Goal: Task Accomplishment & Management: Manage account settings

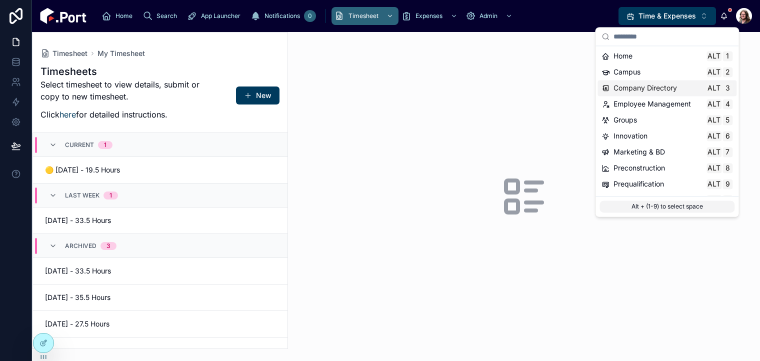
click at [636, 91] on span "Company Directory" at bounding box center [646, 88] width 64 height 10
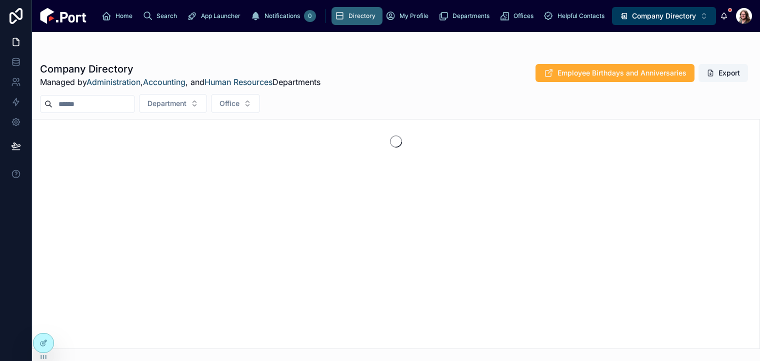
click at [123, 108] on input "text" at bounding box center [94, 104] width 82 height 14
type input "*"
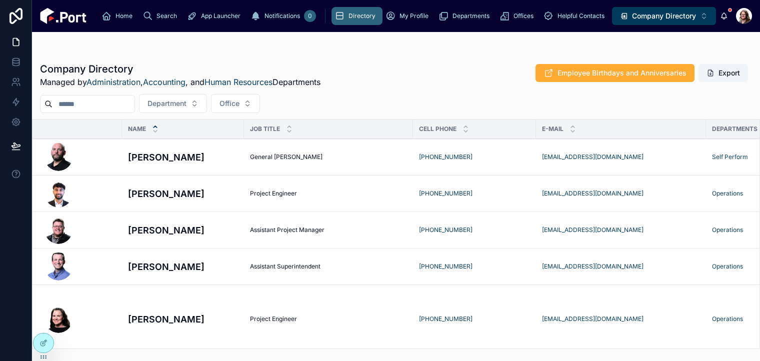
click at [669, 22] on button "Company Directory Alt 3" at bounding box center [664, 16] width 104 height 18
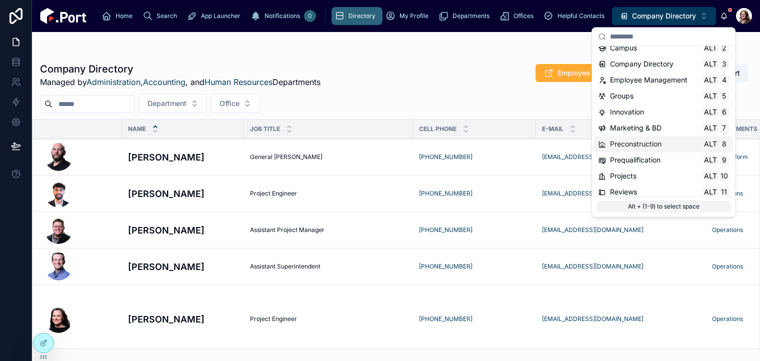
scroll to position [25, 0]
click at [629, 175] on span "Projects" at bounding box center [623, 175] width 27 height 10
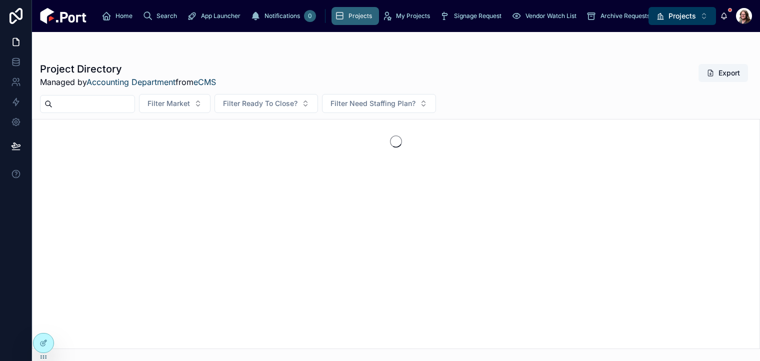
click at [127, 107] on input "text" at bounding box center [94, 104] width 82 height 14
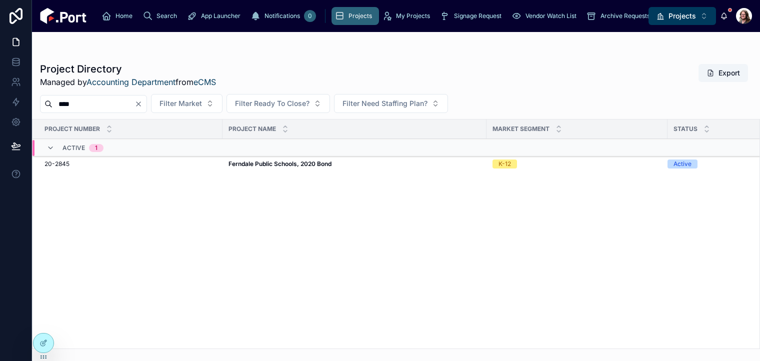
type input "****"
click at [238, 166] on strong "Ferndale Public Schools, 2020 Bond" at bounding box center [280, 164] width 103 height 8
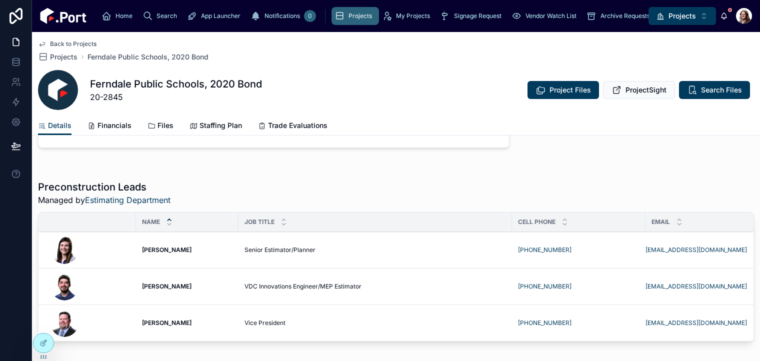
scroll to position [267, 0]
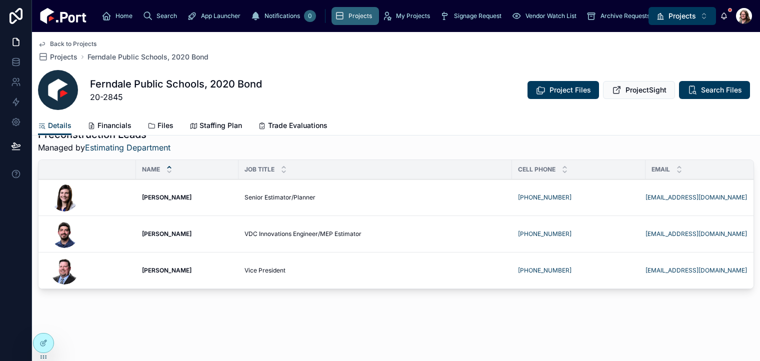
click at [228, 125] on span "Staffing Plan" at bounding box center [221, 126] width 43 height 10
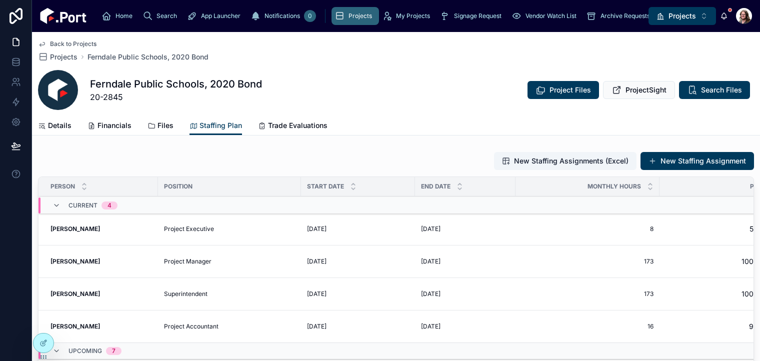
click at [0, 0] on icon at bounding box center [0, 0] width 0 height 0
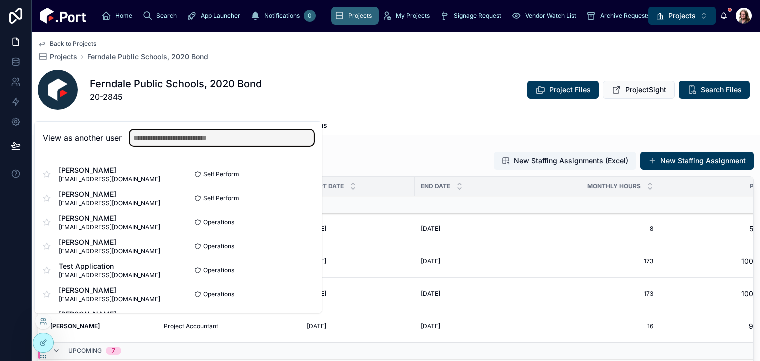
click at [154, 138] on input "text" at bounding box center [222, 138] width 184 height 16
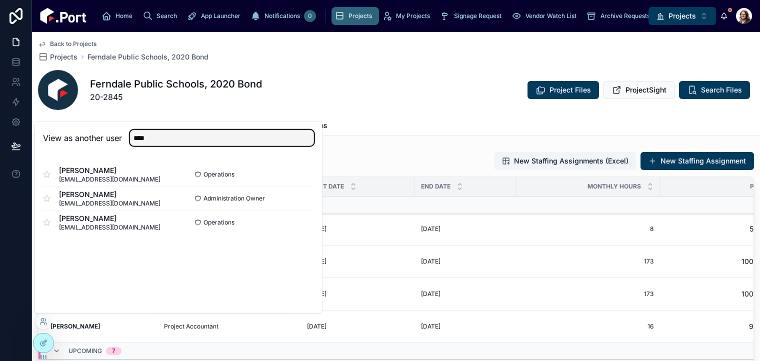
type input "****"
click at [0, 0] on button "Select" at bounding box center [0, 0] width 0 height 0
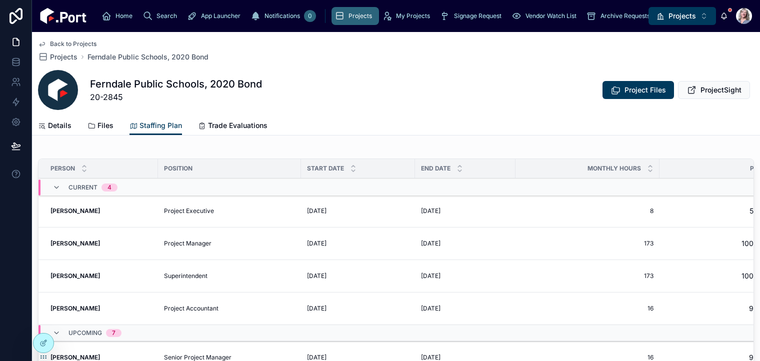
click at [384, 116] on div "Details Files Staffing Plan Trade Evaluations" at bounding box center [396, 125] width 716 height 19
click at [75, 42] on span "Back to Projects" at bounding box center [73, 44] width 47 height 8
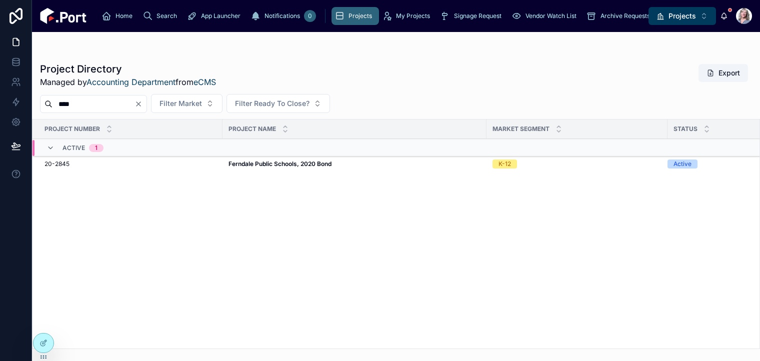
click at [678, 15] on span "Projects" at bounding box center [683, 16] width 28 height 10
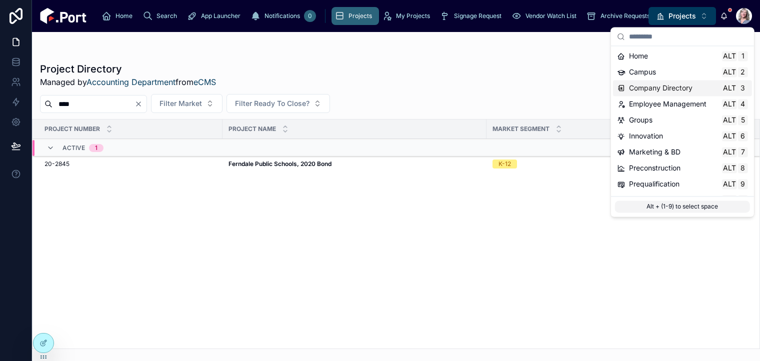
click at [665, 88] on span "Company Directory" at bounding box center [661, 88] width 64 height 10
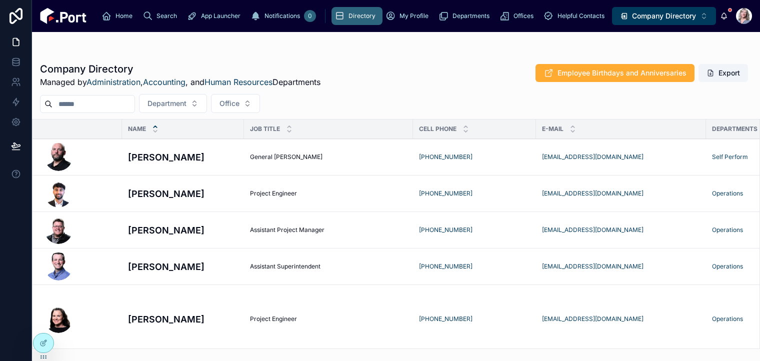
click at [132, 102] on input "text" at bounding box center [94, 104] width 82 height 14
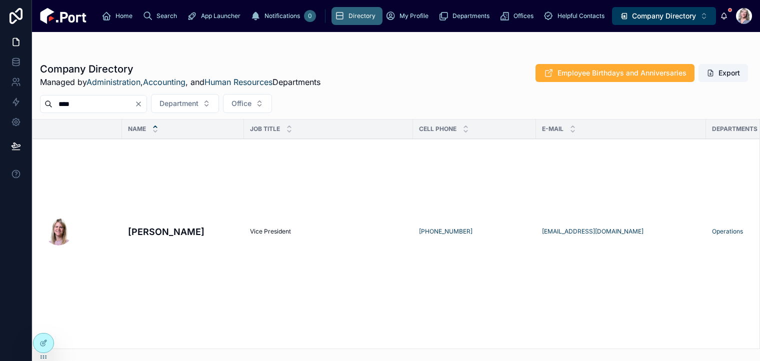
scroll to position [0, 215]
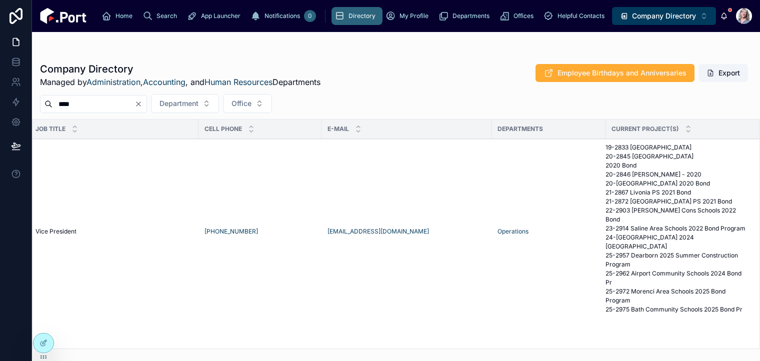
type input "****"
click at [652, 19] on span "Company Directory" at bounding box center [664, 16] width 64 height 10
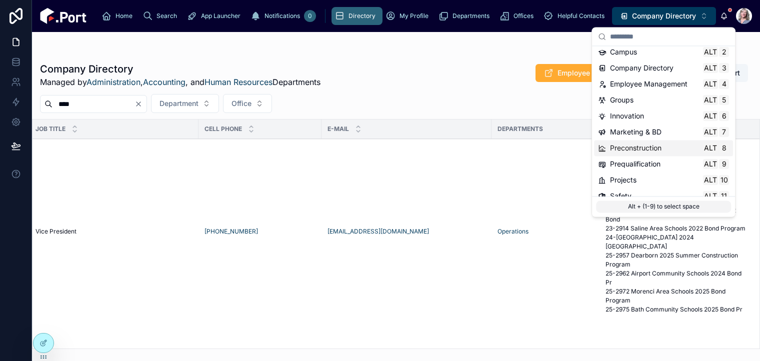
scroll to position [20, 0]
click at [651, 187] on div "Projects Alt 10" at bounding box center [663, 180] width 139 height 16
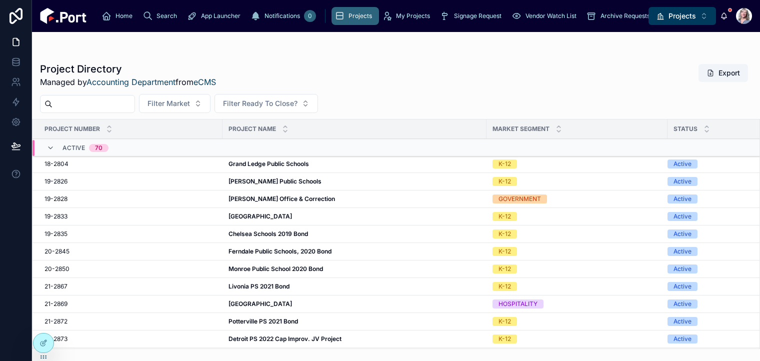
click at [126, 106] on input "text" at bounding box center [94, 104] width 82 height 14
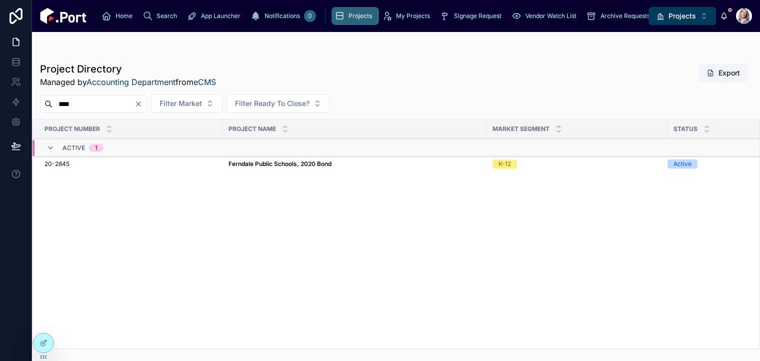
type input "****"
click at [254, 163] on strong "Ferndale Public Schools, 2020 Bond" at bounding box center [280, 164] width 103 height 8
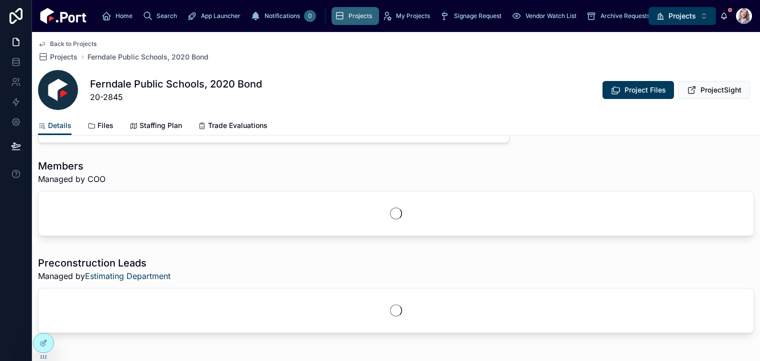
scroll to position [214, 0]
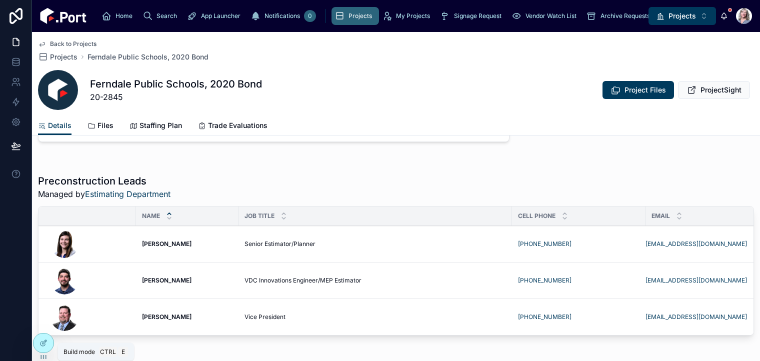
click at [46, 344] on icon at bounding box center [44, 343] width 8 height 8
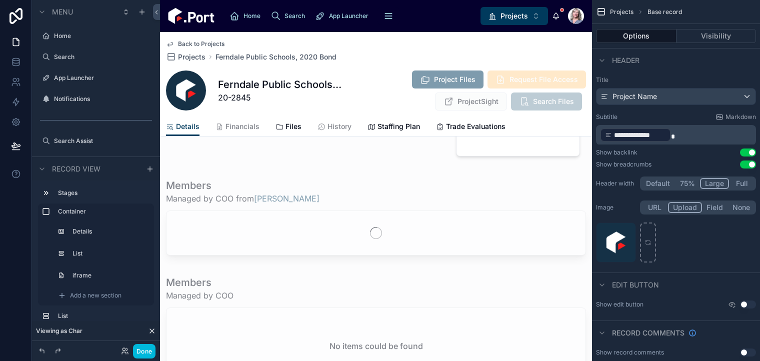
scroll to position [355, 0]
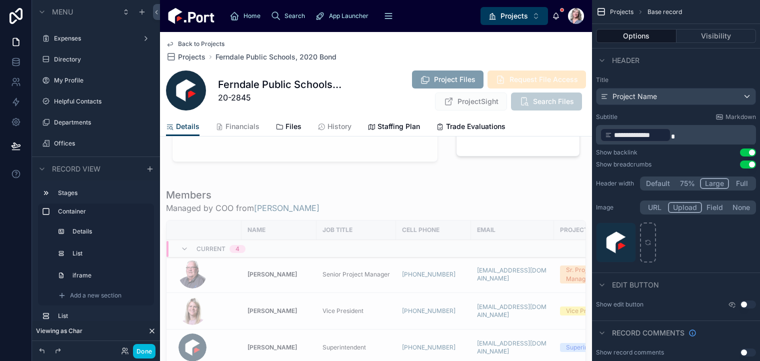
click at [362, 209] on div at bounding box center [376, 297] width 432 height 227
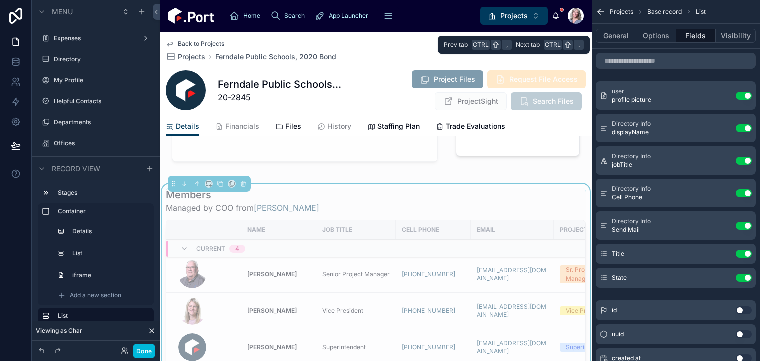
click at [658, 40] on button "Options" at bounding box center [657, 36] width 40 height 14
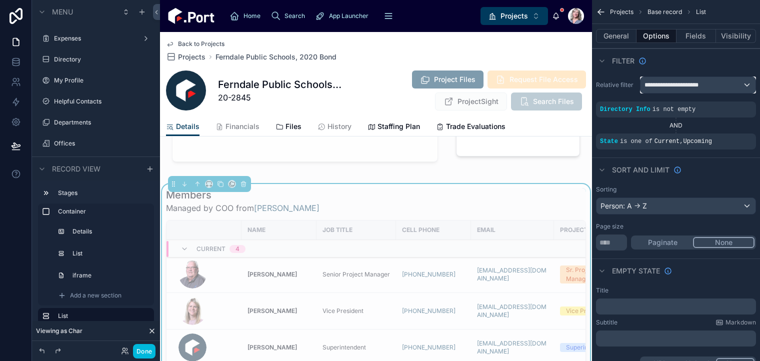
click at [711, 88] on div "**********" at bounding box center [698, 85] width 115 height 16
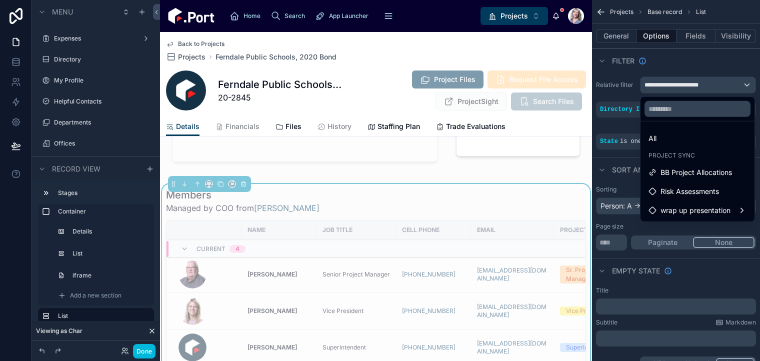
click at [708, 66] on div "scrollable content" at bounding box center [380, 180] width 760 height 361
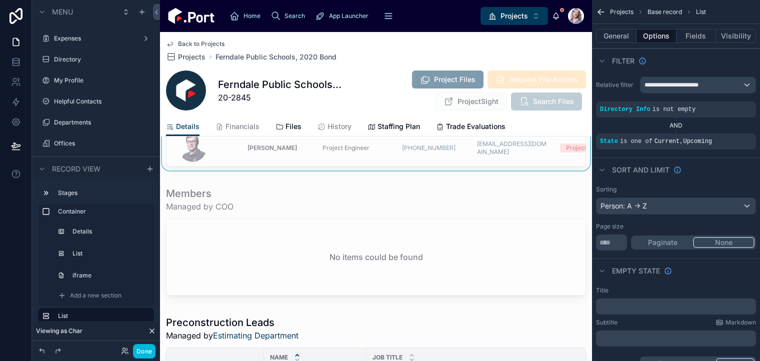
scroll to position [570, 0]
click at [387, 210] on div at bounding box center [376, 241] width 432 height 121
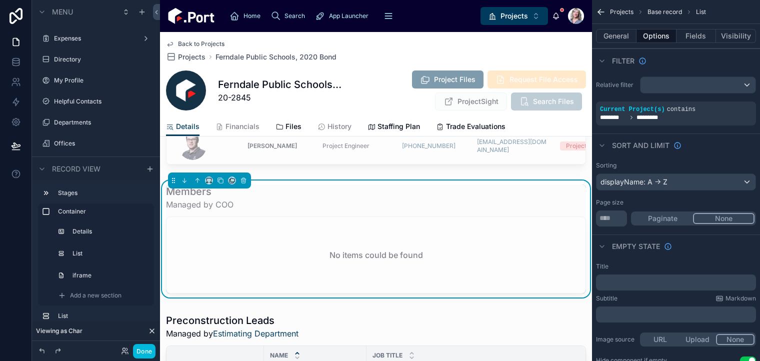
click at [625, 36] on button "General" at bounding box center [616, 36] width 41 height 14
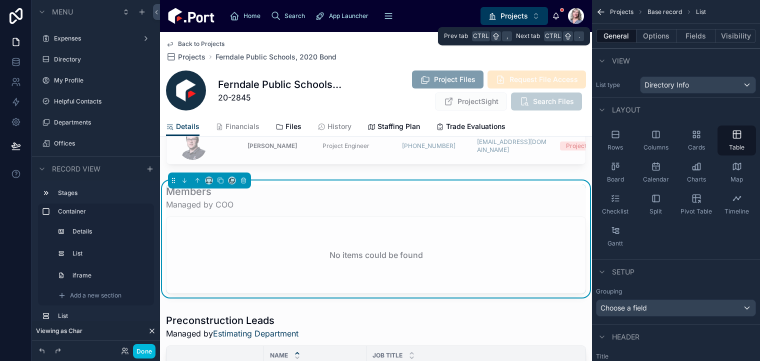
click at [650, 39] on button "Options" at bounding box center [657, 36] width 40 height 14
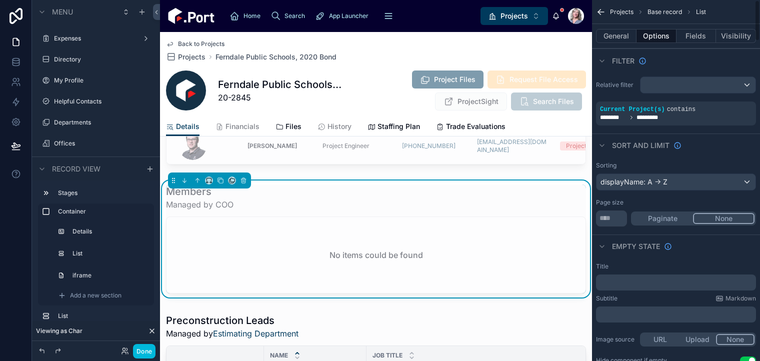
click at [736, 141] on div "Sort And Limit" at bounding box center [676, 146] width 168 height 24
click at [753, 74] on div "Relative filter Current Project(s) contains ******** *********" at bounding box center [676, 101] width 168 height 57
click at [15, 61] on icon at bounding box center [16, 60] width 7 height 3
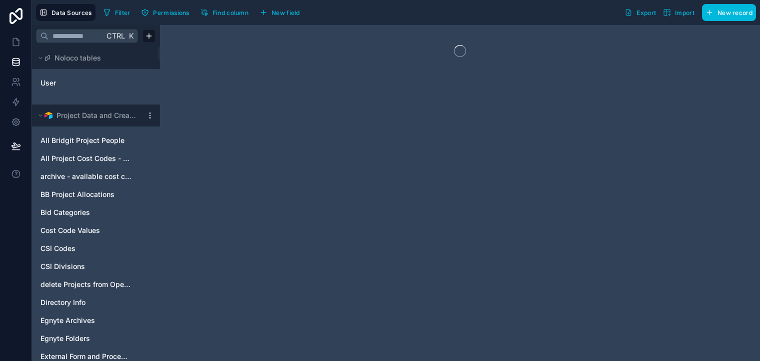
click at [151, 115] on html "Data Sources Filter Permissions Find column New field Export Import New record …" at bounding box center [380, 180] width 760 height 361
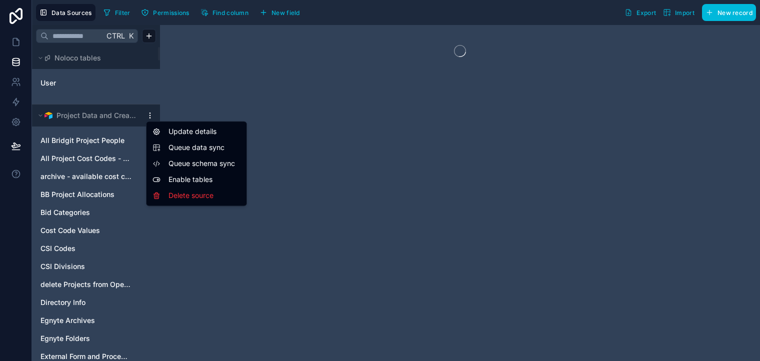
click at [198, 168] on span "Queue schema sync" at bounding box center [205, 164] width 72 height 10
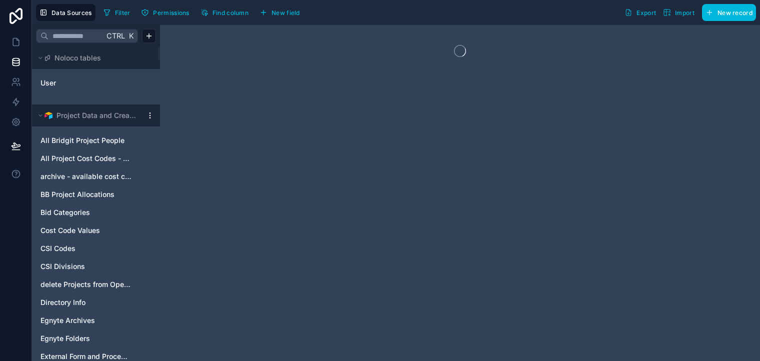
click at [150, 115] on html "Data Sources Filter Permissions Find column New field Export Import New record …" at bounding box center [380, 180] width 760 height 361
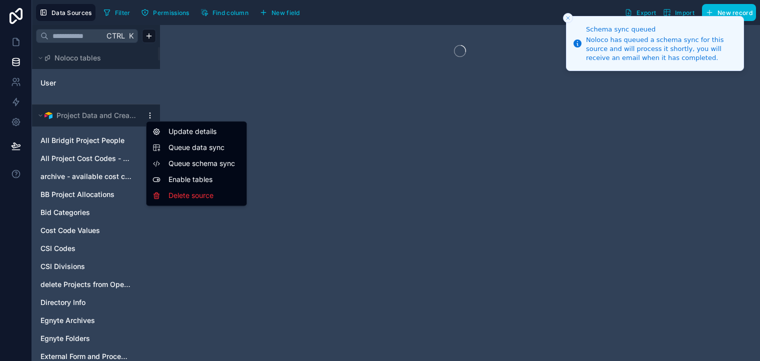
click at [178, 150] on span "Queue data sync" at bounding box center [205, 148] width 72 height 10
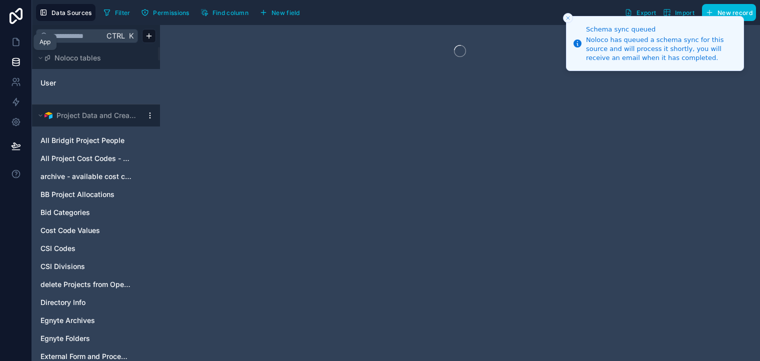
click at [19, 41] on icon at bounding box center [16, 42] width 10 height 10
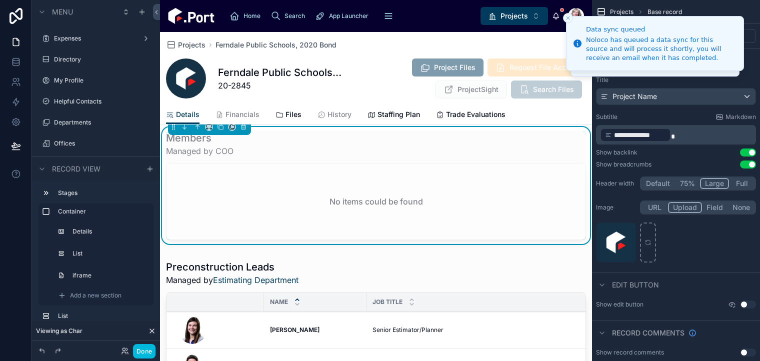
scroll to position [612, 0]
click at [519, 171] on div "Members Managed by COO No items could be found" at bounding box center [376, 185] width 420 height 109
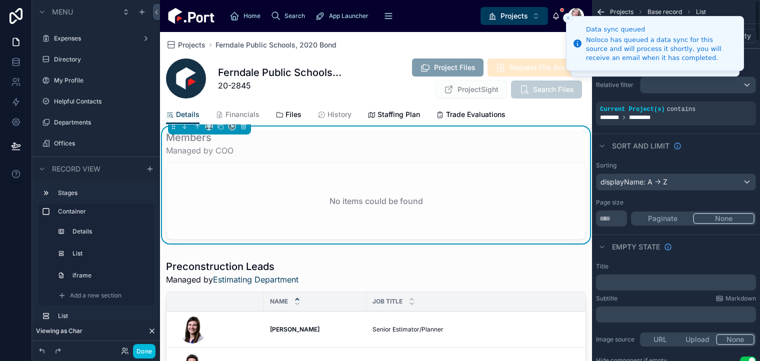
click at [518, 154] on div "Members Managed by COO" at bounding box center [376, 144] width 420 height 26
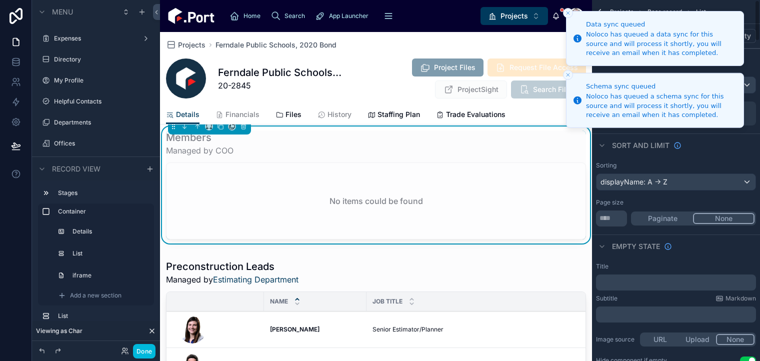
click at [569, 15] on icon "Close toast" at bounding box center [568, 13] width 6 height 6
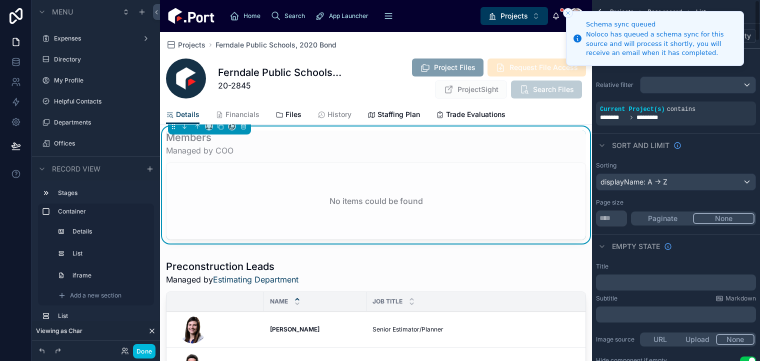
click at [566, 8] on div "Char Konen" at bounding box center [568, 16] width 32 height 16
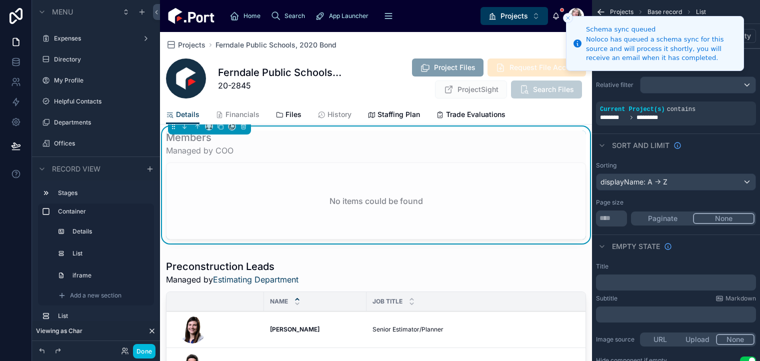
click at [568, 19] on icon "Close toast" at bounding box center [568, 18] width 6 height 6
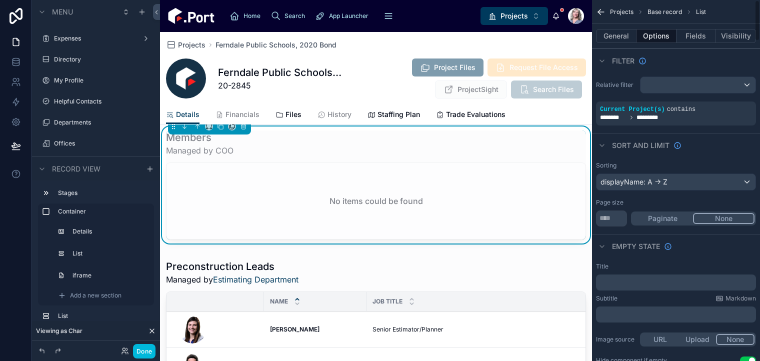
click at [0, 0] on icon "scrollable content" at bounding box center [0, 0] width 0 height 0
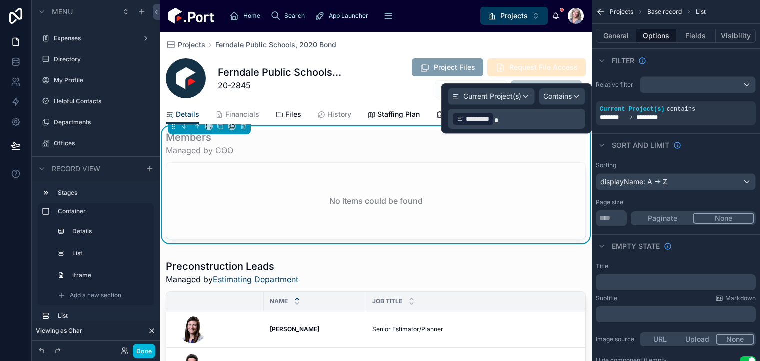
click at [518, 119] on p "﻿ ********* ﻿" at bounding box center [518, 119] width 132 height 16
click at [504, 98] on span "Current Project(s)" at bounding box center [493, 97] width 58 height 10
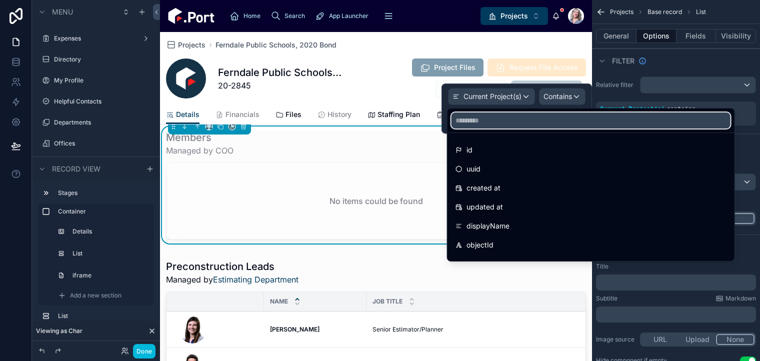
click at [531, 121] on input "text" at bounding box center [591, 121] width 279 height 16
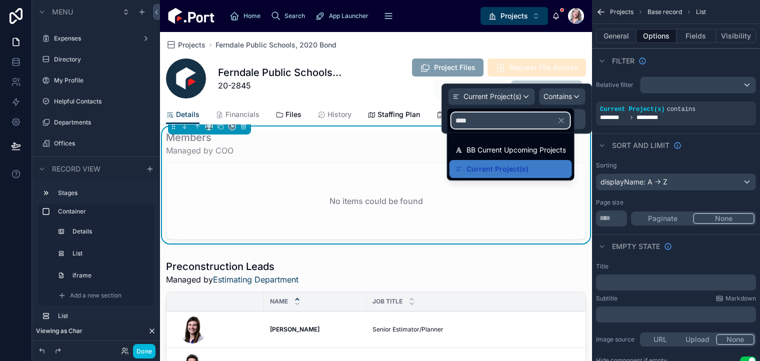
type input "*****"
click at [752, 63] on div "Filter" at bounding box center [676, 61] width 168 height 24
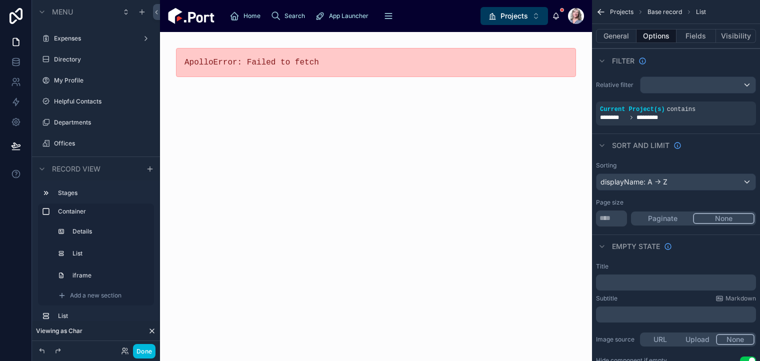
scroll to position [0, 0]
click at [0, 0] on icon "scrollable content" at bounding box center [0, 0] width 0 height 0
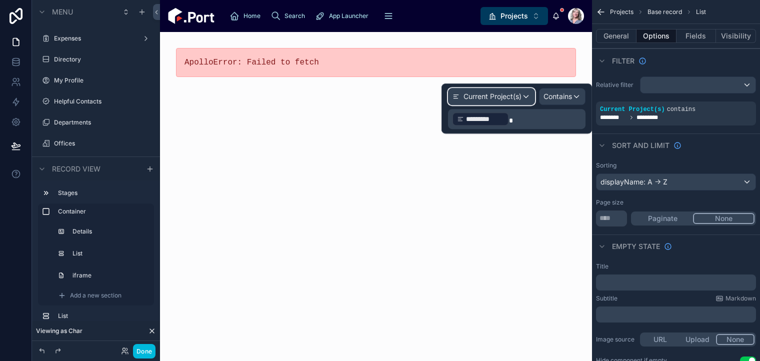
click at [519, 96] on span "Current Project(s)" at bounding box center [493, 97] width 58 height 10
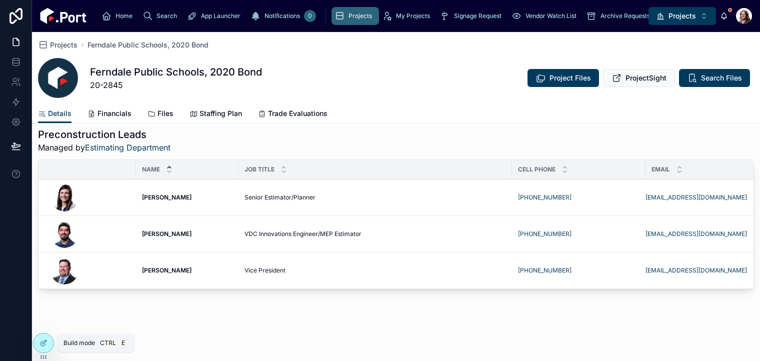
click at [40, 343] on icon at bounding box center [44, 343] width 8 height 8
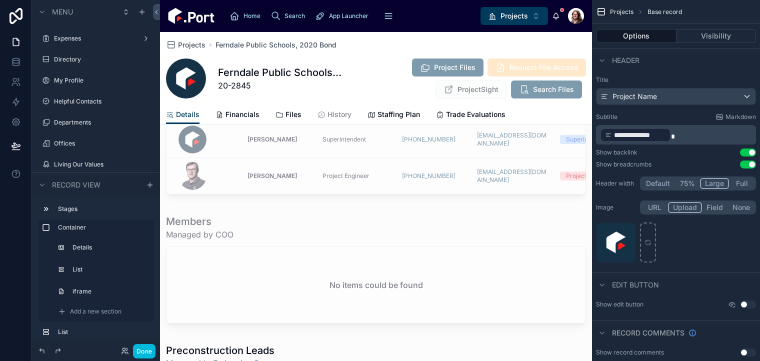
scroll to position [532, 0]
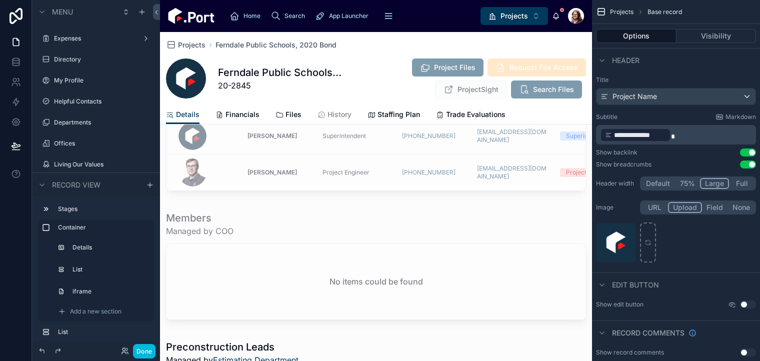
click at [417, 251] on div at bounding box center [376, 267] width 432 height 121
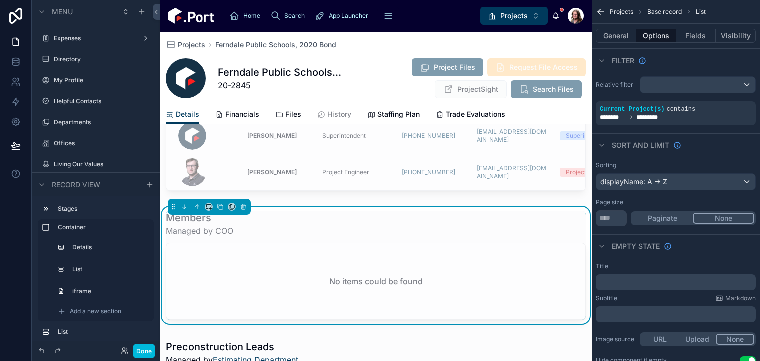
click at [0, 0] on icon "scrollable content" at bounding box center [0, 0] width 0 height 0
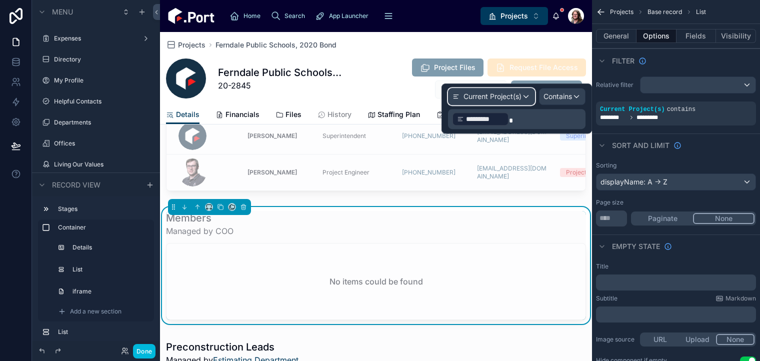
click at [518, 93] on span "Current Project(s)" at bounding box center [493, 97] width 58 height 10
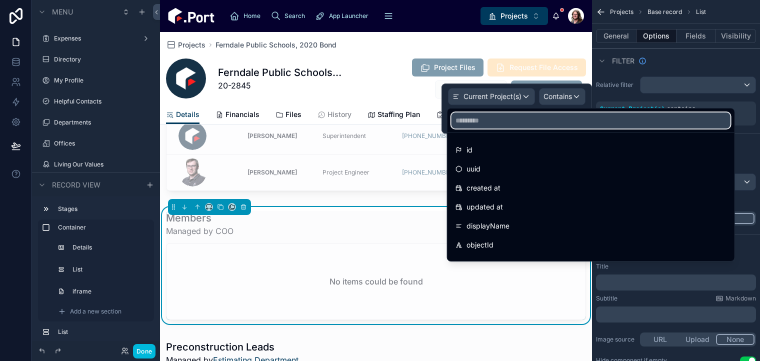
click at [509, 125] on input "text" at bounding box center [591, 121] width 279 height 16
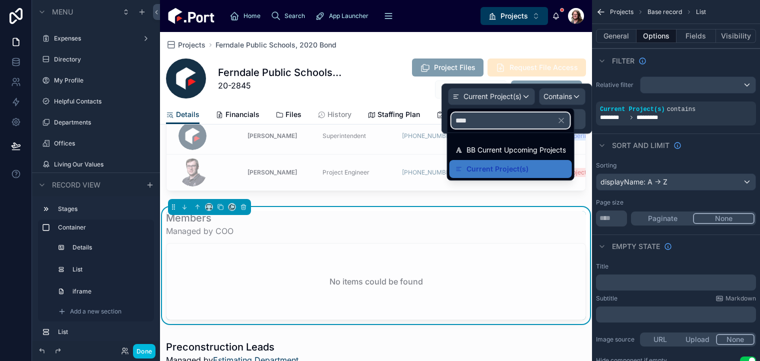
type input "*****"
click at [550, 48] on div "Projects Ferndale Public Schools, 2020 Bond" at bounding box center [376, 45] width 420 height 10
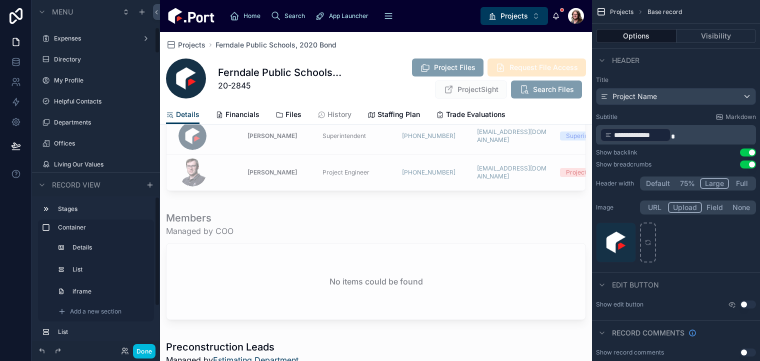
click at [142, 347] on button "Done" at bounding box center [144, 351] width 23 height 15
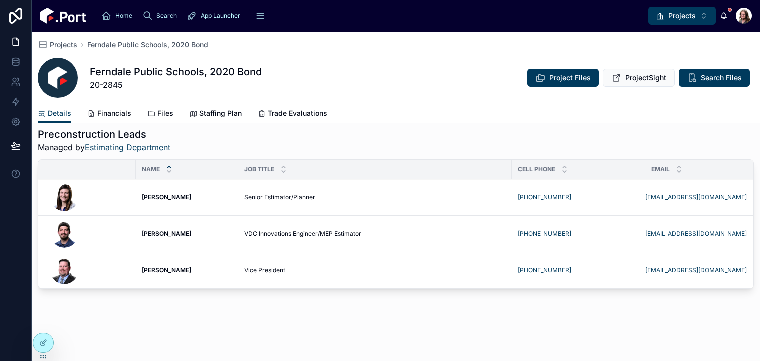
scroll to position [255, 0]
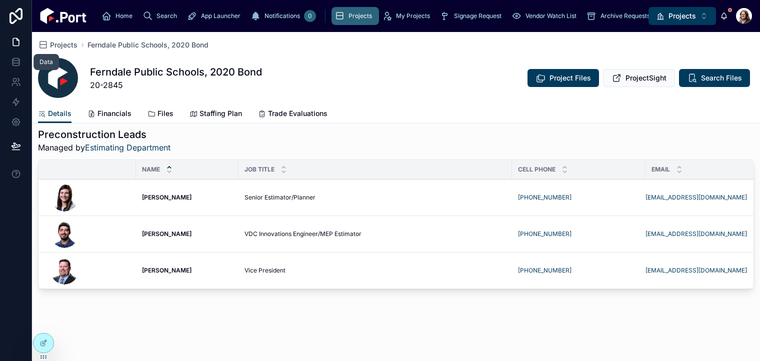
click at [16, 63] on icon at bounding box center [16, 62] width 10 height 10
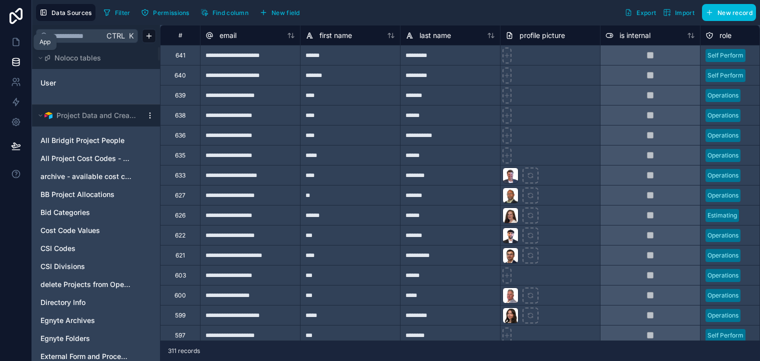
click at [20, 40] on icon at bounding box center [16, 42] width 10 height 10
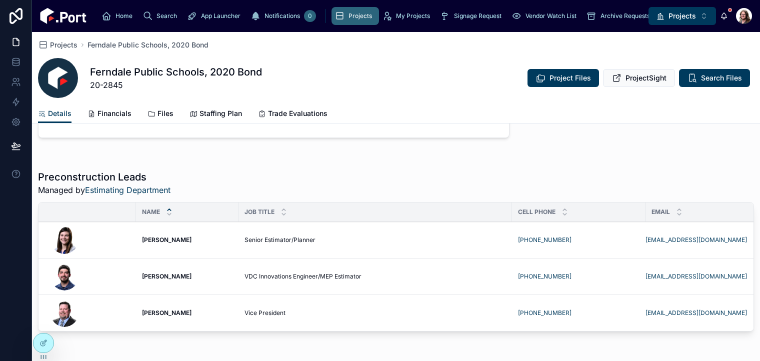
scroll to position [255, 0]
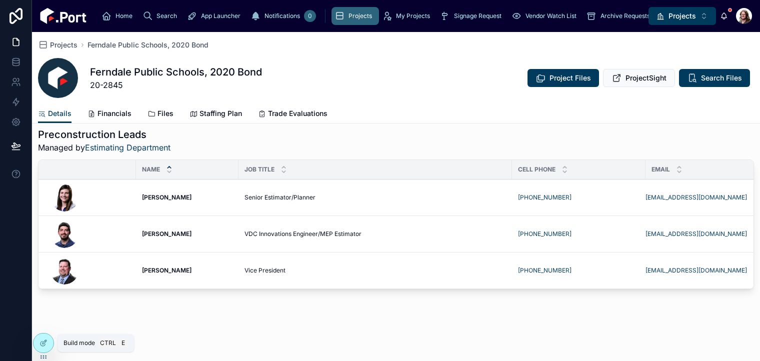
click at [46, 344] on icon at bounding box center [44, 343] width 8 height 8
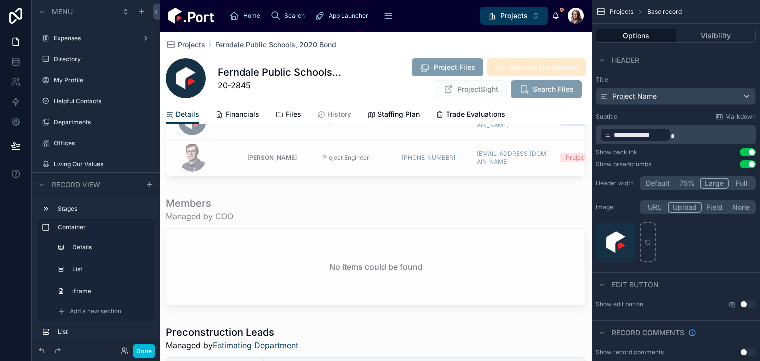
scroll to position [554, 0]
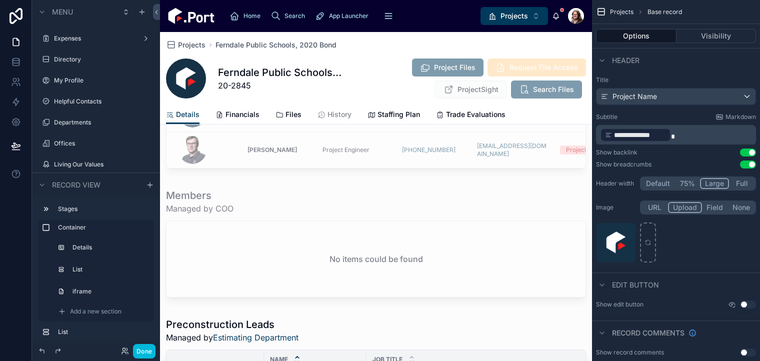
click at [329, 214] on div at bounding box center [376, 245] width 432 height 121
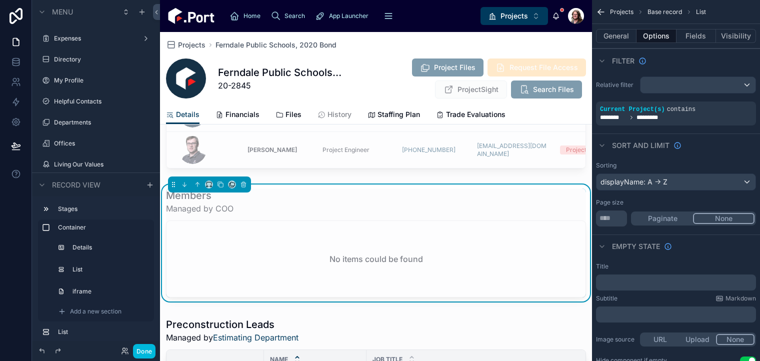
click at [0, 0] on icon "scrollable content" at bounding box center [0, 0] width 0 height 0
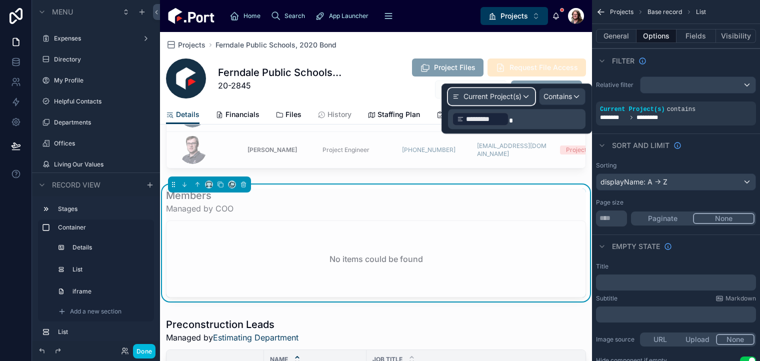
click at [512, 99] on span "Current Project(s)" at bounding box center [493, 97] width 58 height 10
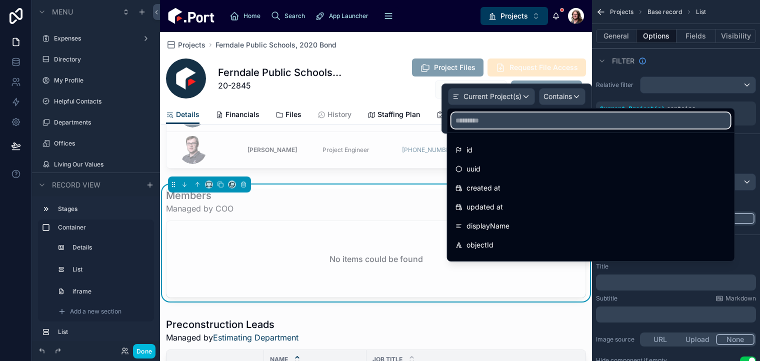
click at [504, 128] on input "text" at bounding box center [591, 121] width 279 height 16
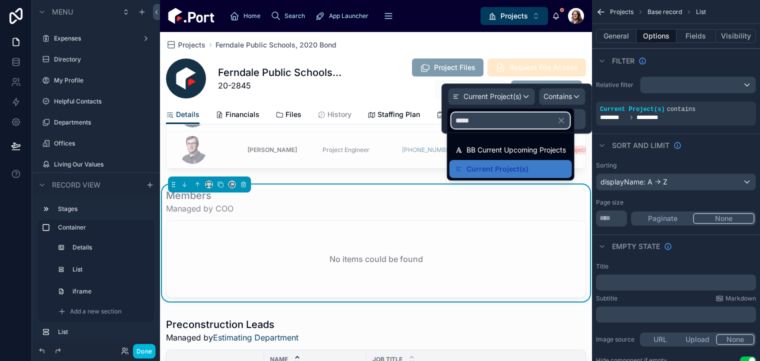
type input "*****"
click at [563, 121] on icon "button" at bounding box center [561, 121] width 5 height 5
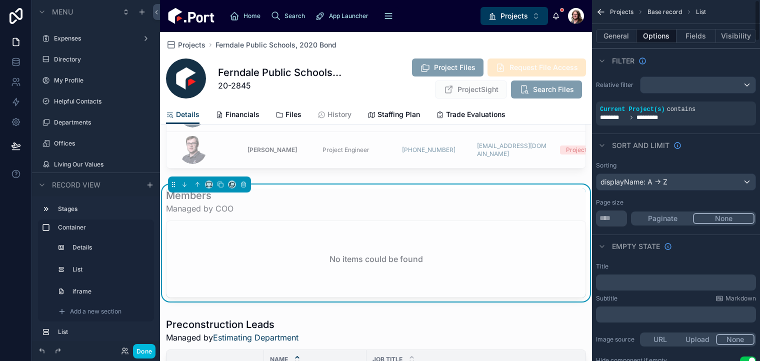
click at [745, 138] on div "Sort And Limit" at bounding box center [676, 146] width 168 height 24
click at [15, 63] on icon at bounding box center [16, 62] width 7 height 4
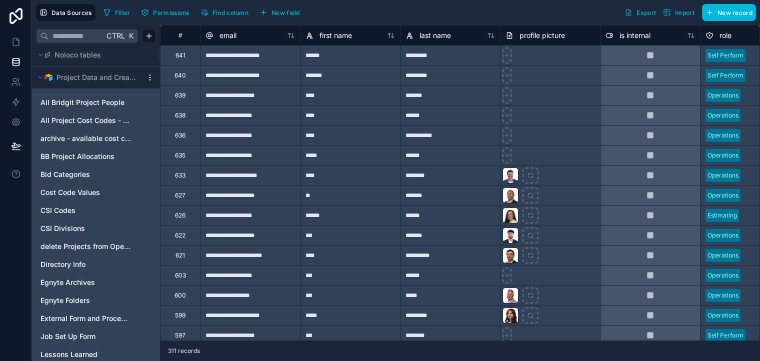
scroll to position [40, 0]
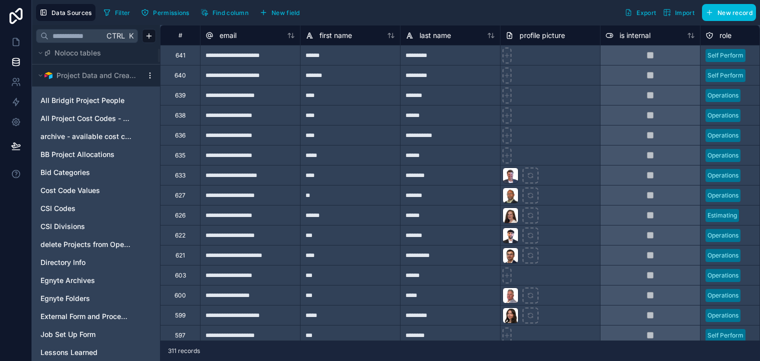
click at [70, 260] on span "Directory Info" at bounding box center [63, 263] width 45 height 10
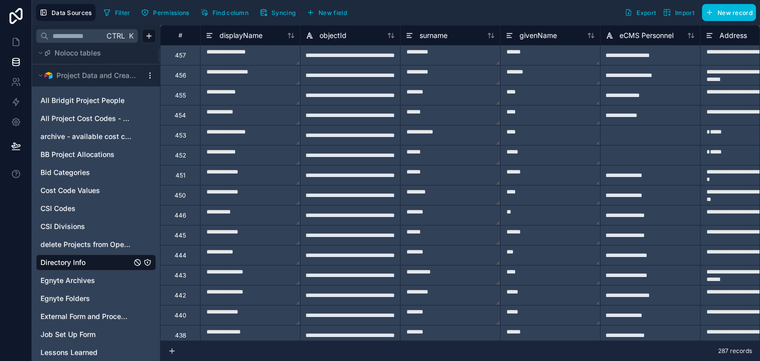
click at [378, 158] on div "**********" at bounding box center [350, 155] width 100 height 20
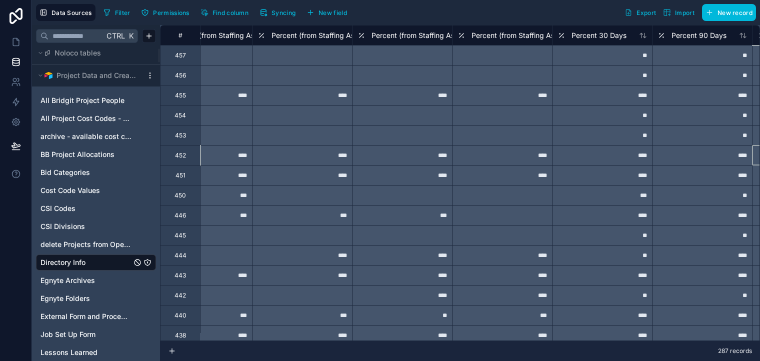
type input "**********"
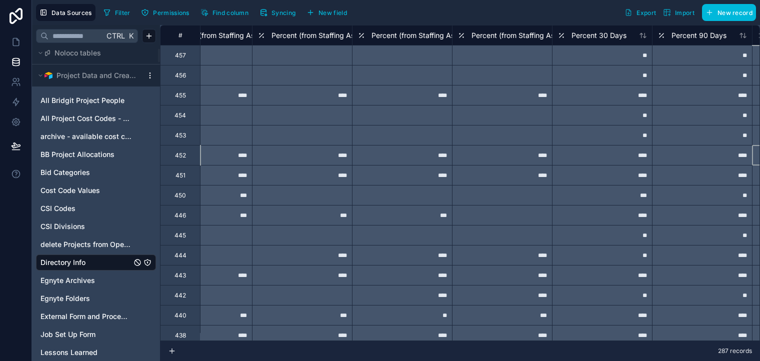
type input "**********"
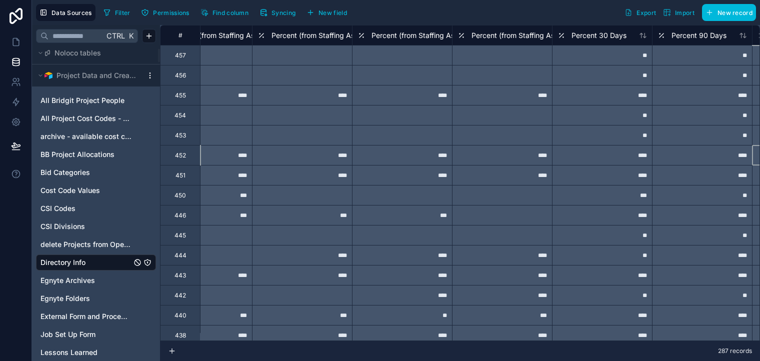
type input "**********"
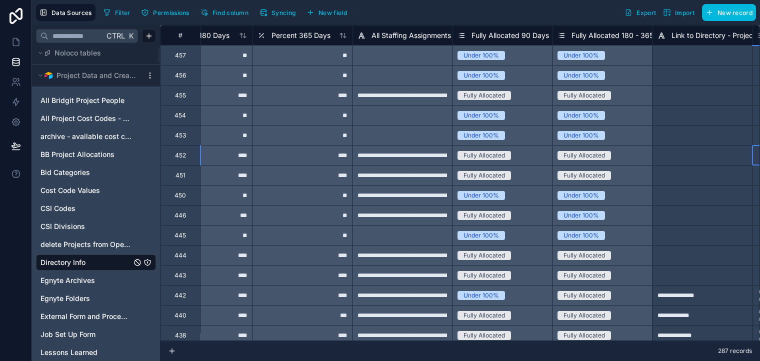
type input "**********"
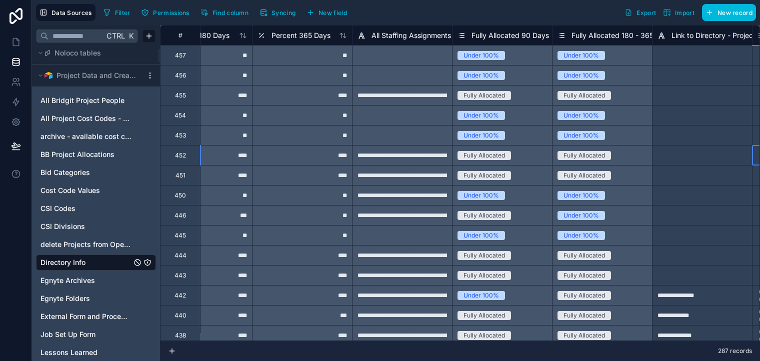
type input "**********"
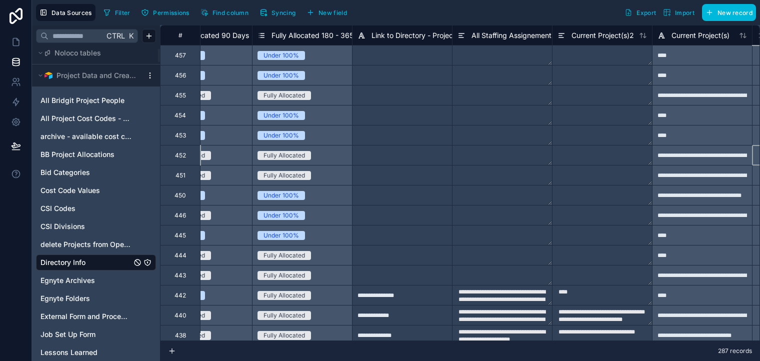
scroll to position [0, 8553]
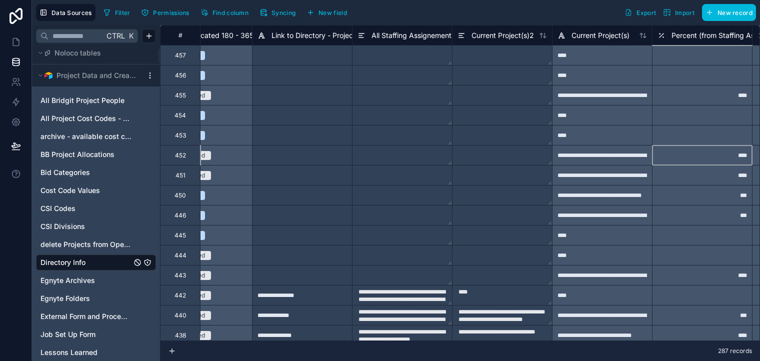
type input "**********"
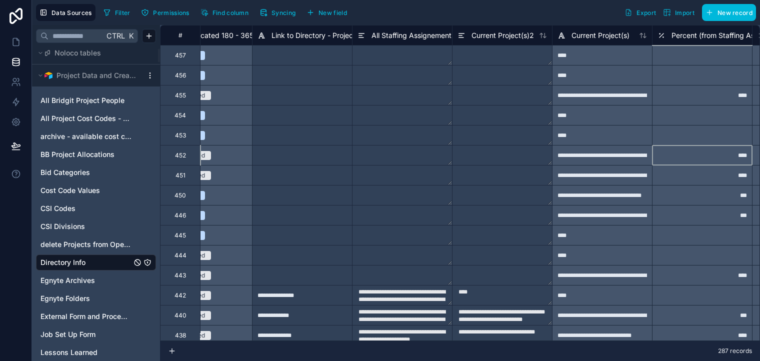
type input "**********"
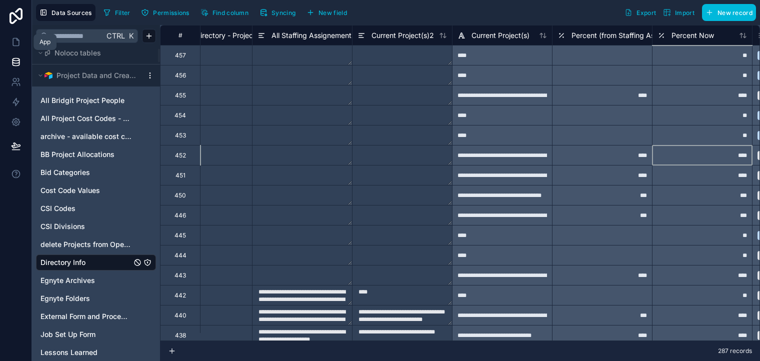
click at [18, 42] on icon at bounding box center [16, 43] width 6 height 8
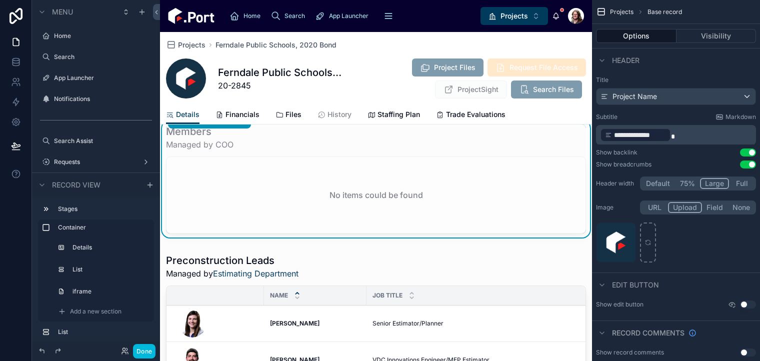
scroll to position [355, 0]
click at [457, 151] on div "Members Managed by COO" at bounding box center [376, 138] width 420 height 26
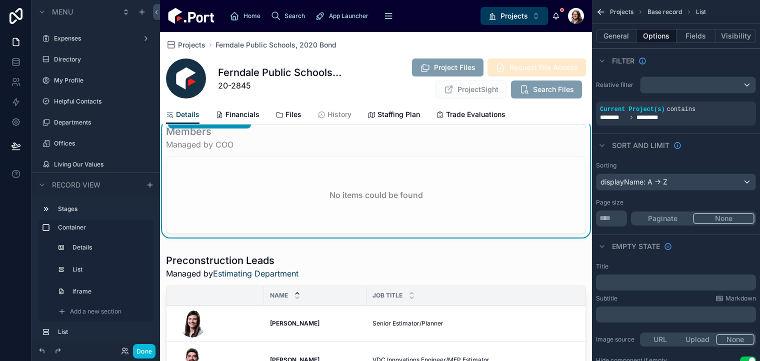
click at [0, 0] on icon "scrollable content" at bounding box center [0, 0] width 0 height 0
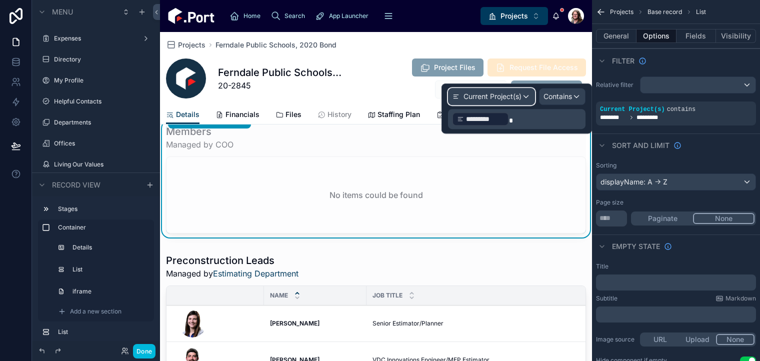
click at [493, 97] on span "Current Project(s)" at bounding box center [493, 97] width 58 height 10
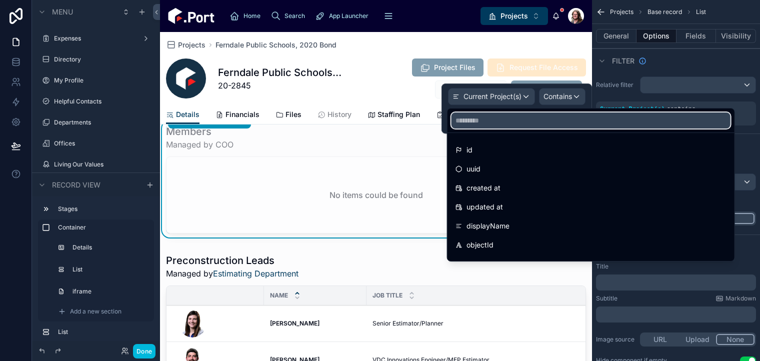
click at [498, 122] on input "text" at bounding box center [591, 121] width 279 height 16
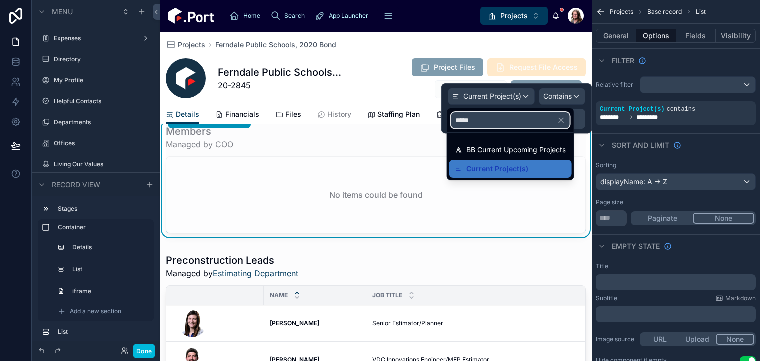
type input "*****"
click at [500, 167] on span "Current Project(s)" at bounding box center [498, 169] width 62 height 12
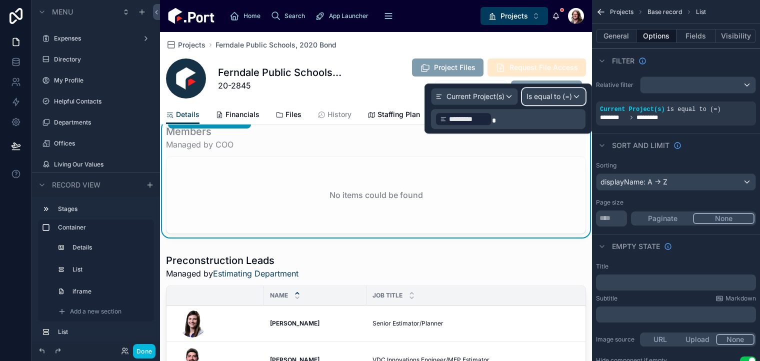
click at [563, 98] on span "Is equal to (=)" at bounding box center [550, 97] width 46 height 10
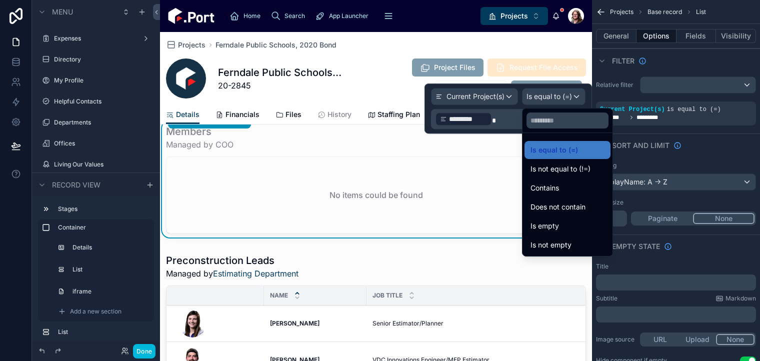
click at [558, 191] on span "Contains" at bounding box center [545, 188] width 29 height 12
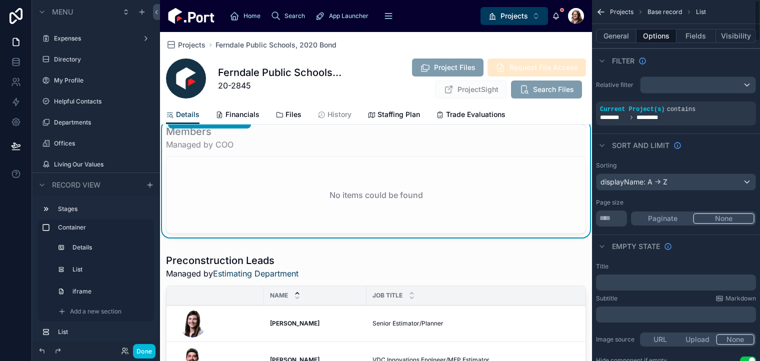
click at [613, 34] on button "General" at bounding box center [616, 36] width 41 height 14
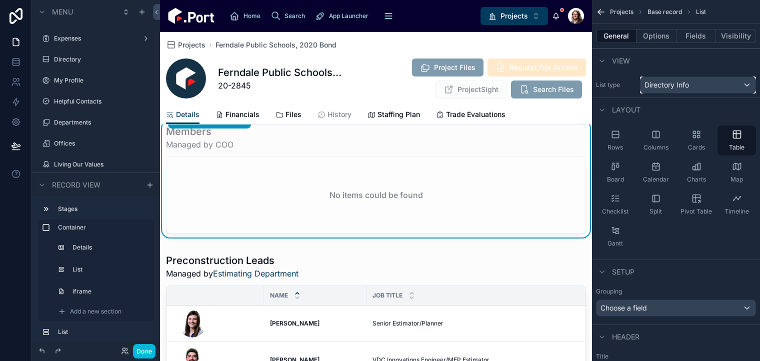
click at [706, 87] on div "Directory Info" at bounding box center [698, 85] width 115 height 16
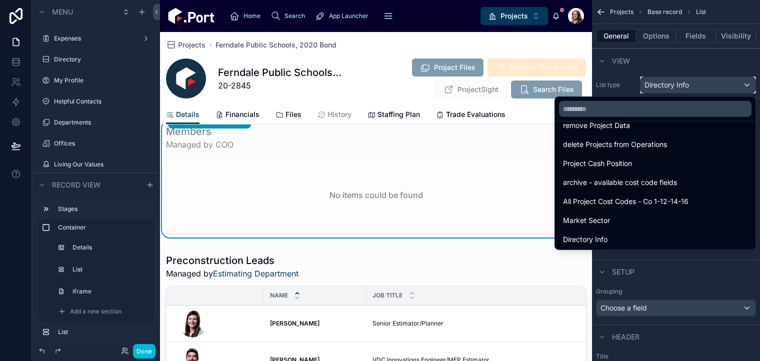
scroll to position [84, 0]
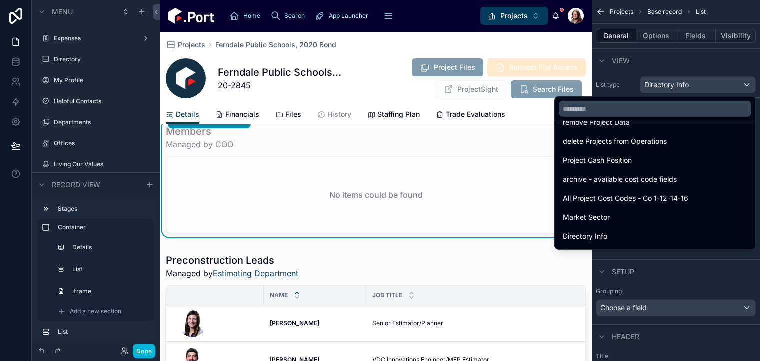
click at [631, 232] on div "Directory Info" at bounding box center [655, 237] width 185 height 12
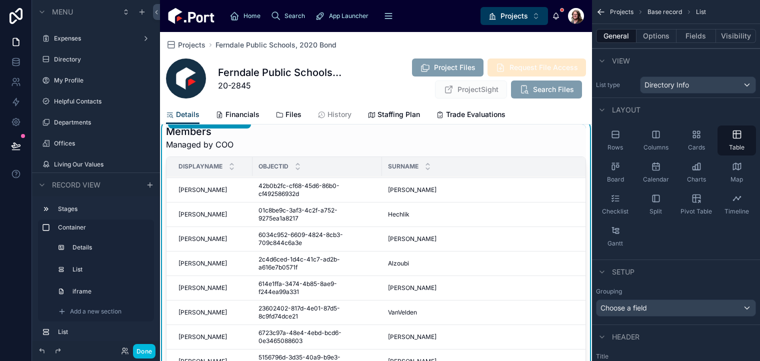
scroll to position [266, 0]
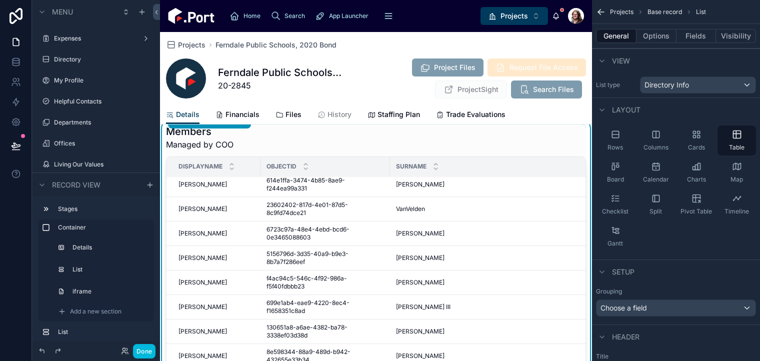
click at [664, 37] on button "Options" at bounding box center [657, 36] width 40 height 14
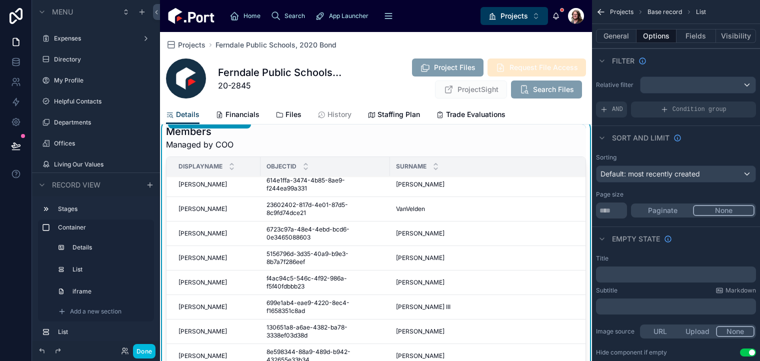
click at [614, 111] on span "AND" at bounding box center [617, 110] width 11 height 8
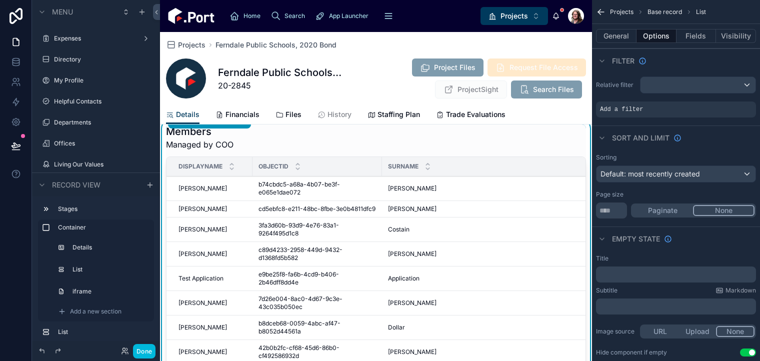
click at [0, 0] on icon "scrollable content" at bounding box center [0, 0] width 0 height 0
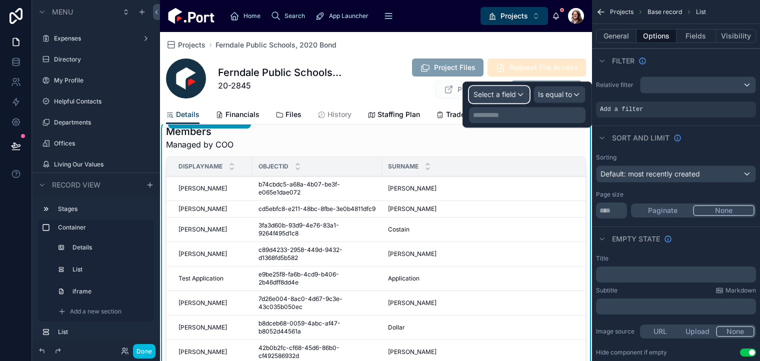
click at [511, 98] on span "Select a field" at bounding box center [495, 94] width 43 height 9
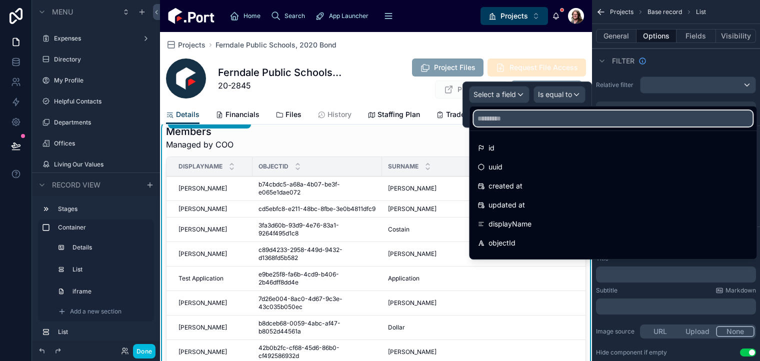
click at [520, 123] on input "text" at bounding box center [613, 119] width 279 height 16
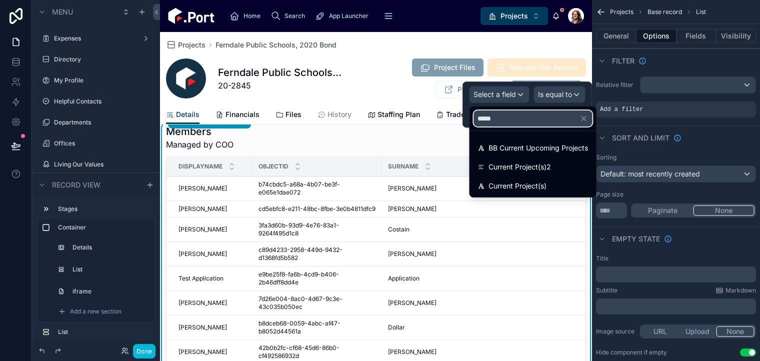
type input "*****"
click at [514, 187] on span "Current Project(s)" at bounding box center [518, 186] width 58 height 12
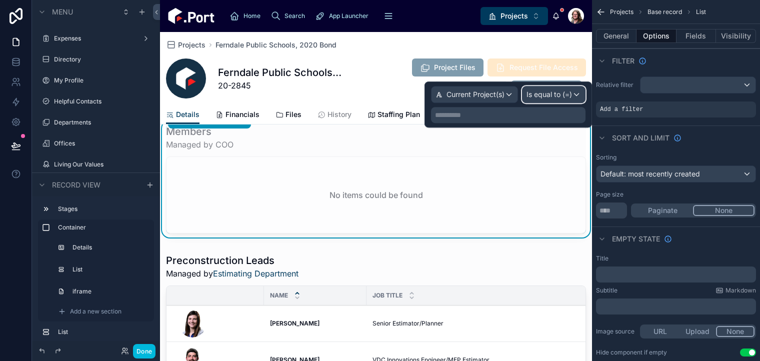
click at [551, 94] on span "Is equal to (=)" at bounding box center [550, 95] width 46 height 10
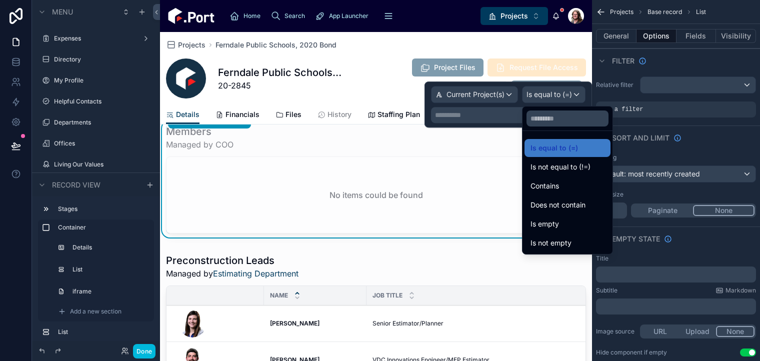
click at [548, 184] on span "Contains" at bounding box center [545, 186] width 29 height 12
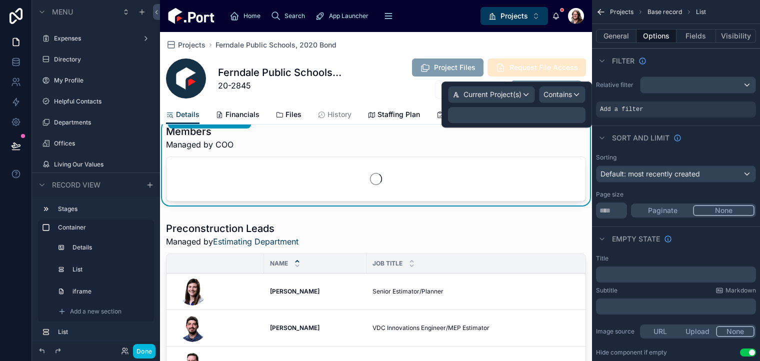
click at [503, 117] on p "﻿" at bounding box center [518, 115] width 132 height 10
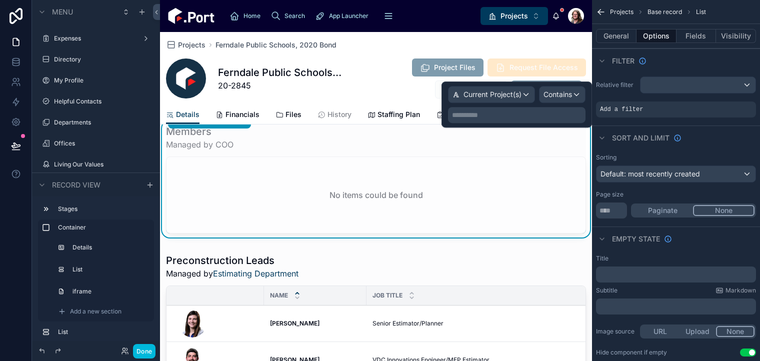
click at [503, 117] on p "**********" at bounding box center [518, 115] width 132 height 10
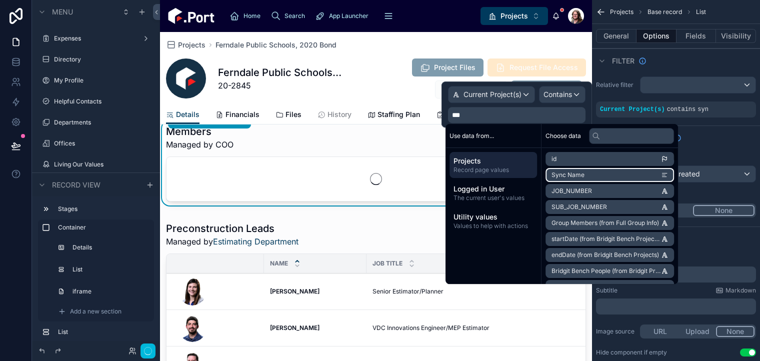
click at [592, 175] on li "Sync Name" at bounding box center [610, 175] width 129 height 14
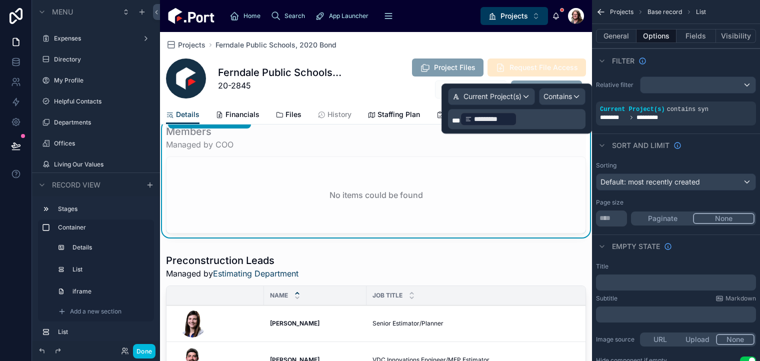
click at [460, 121] on span "***" at bounding box center [456, 120] width 8 height 7
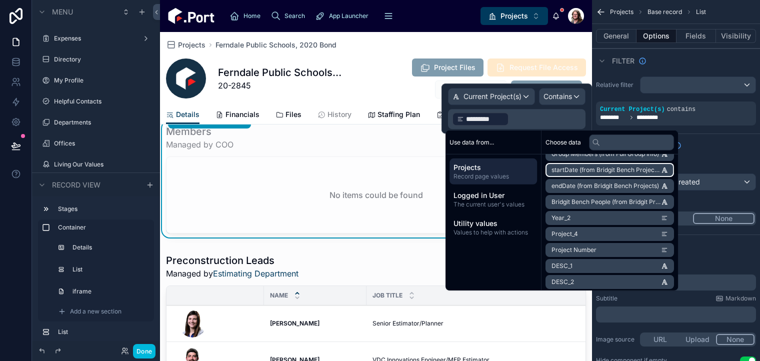
scroll to position [76, 0]
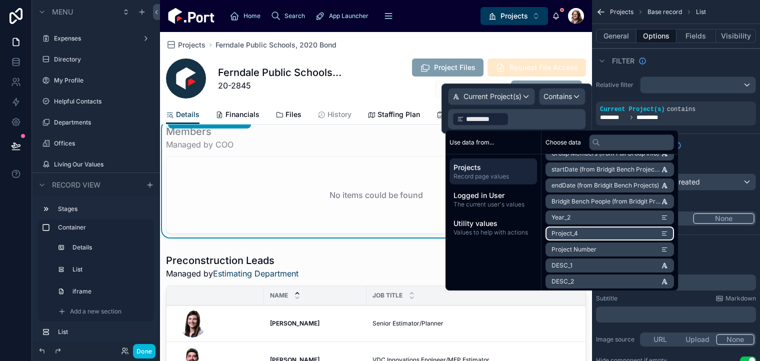
click at [608, 231] on li "Project_4" at bounding box center [610, 234] width 129 height 14
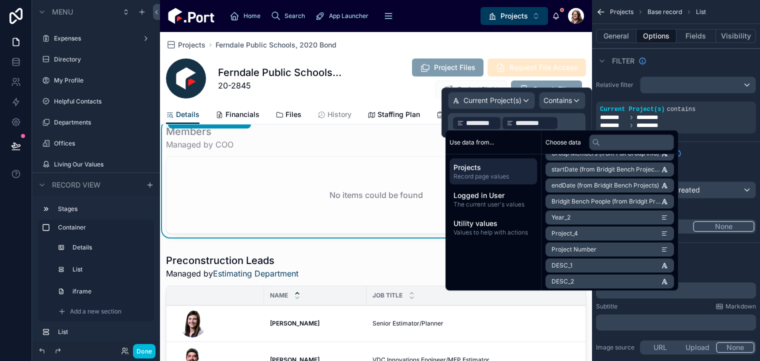
click at [566, 123] on p "﻿ ********* ﻿ ﻿ ********* ﻿ ﻿" at bounding box center [518, 123] width 132 height 16
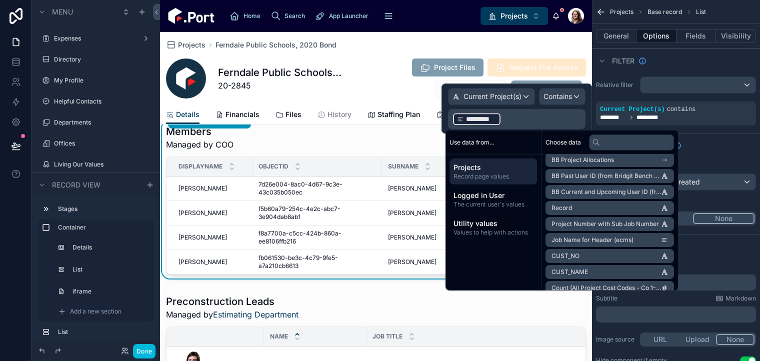
scroll to position [744, 0]
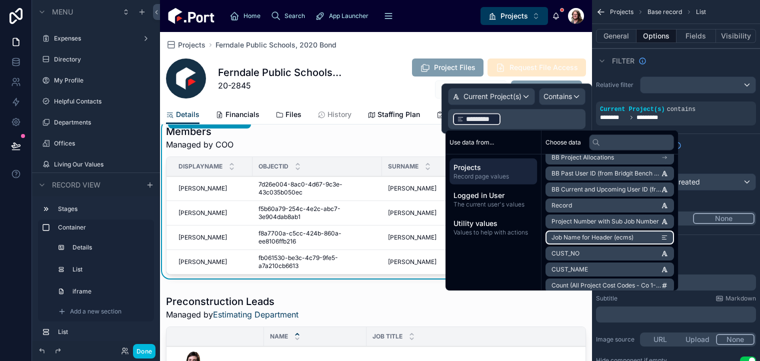
click at [607, 235] on span "Job Name for Header (ecms)" at bounding box center [593, 238] width 82 height 8
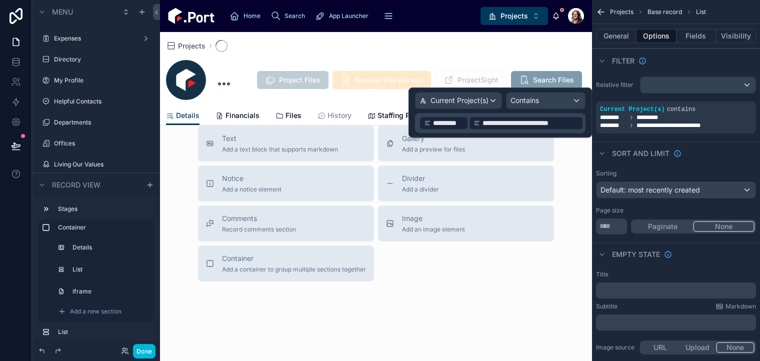
click at [450, 120] on span "*********" at bounding box center [448, 123] width 31 height 10
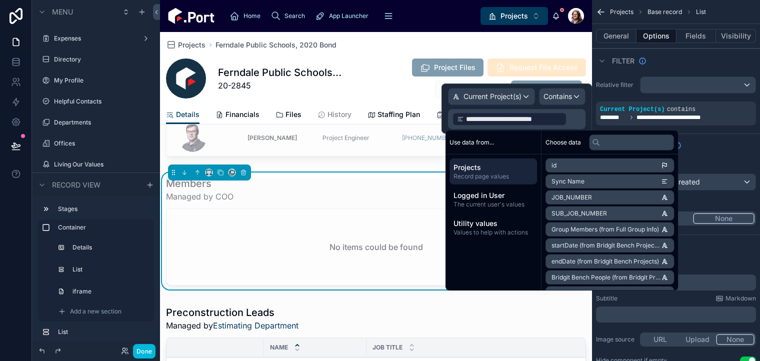
scroll to position [567, 0]
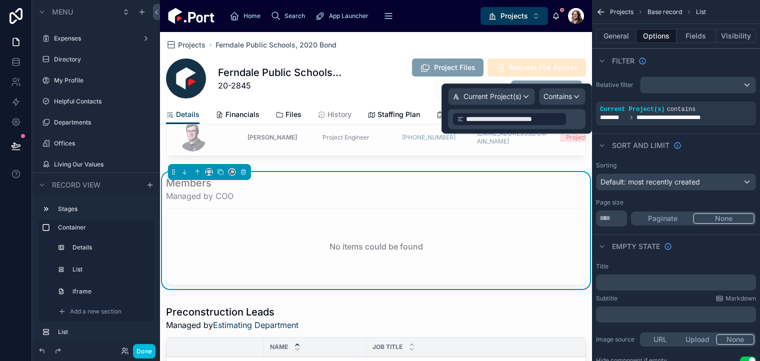
click at [574, 124] on p "**********" at bounding box center [518, 119] width 132 height 16
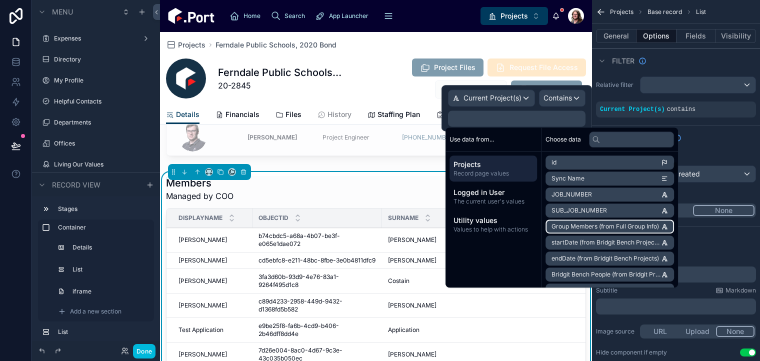
scroll to position [207, 0]
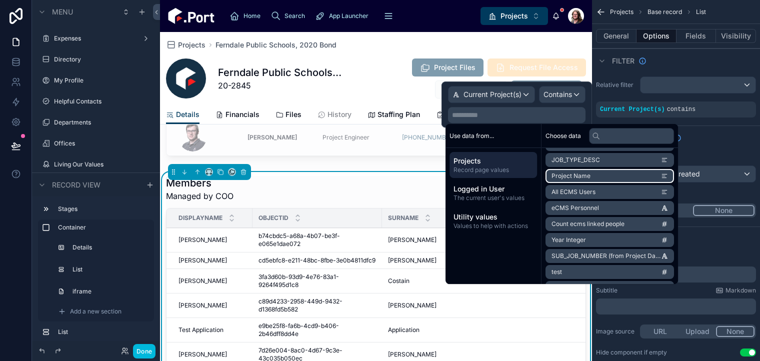
click at [604, 174] on li "Project Name" at bounding box center [610, 176] width 129 height 14
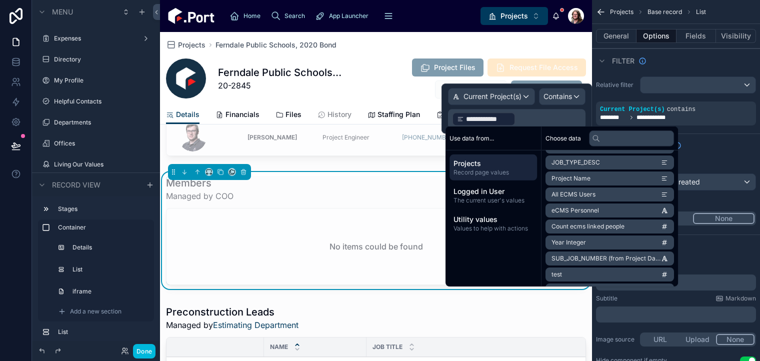
click at [547, 118] on p "**********" at bounding box center [518, 119] width 132 height 16
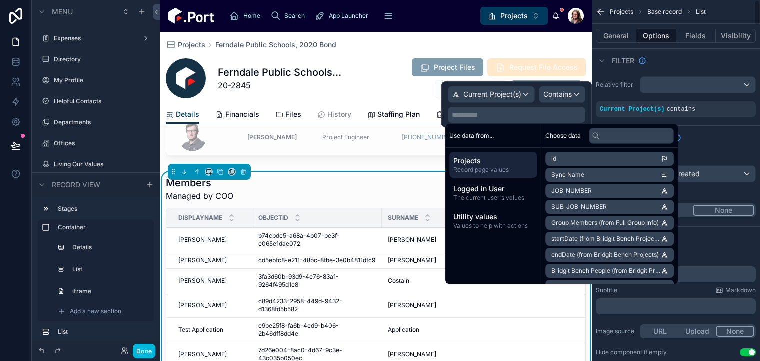
click at [715, 146] on div "Sort And Limit" at bounding box center [676, 138] width 168 height 24
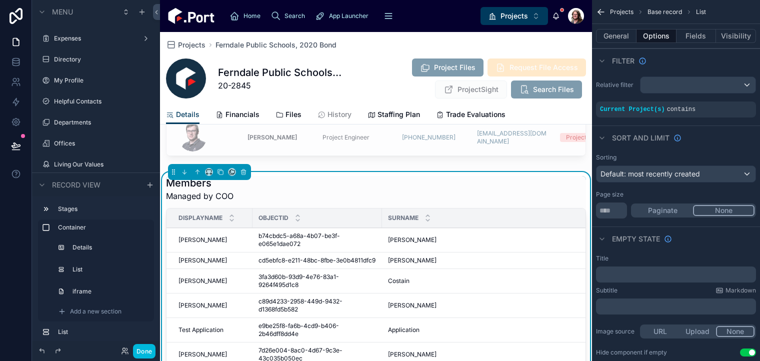
click at [0, 0] on div "scrollable content" at bounding box center [0, 0] width 0 height 0
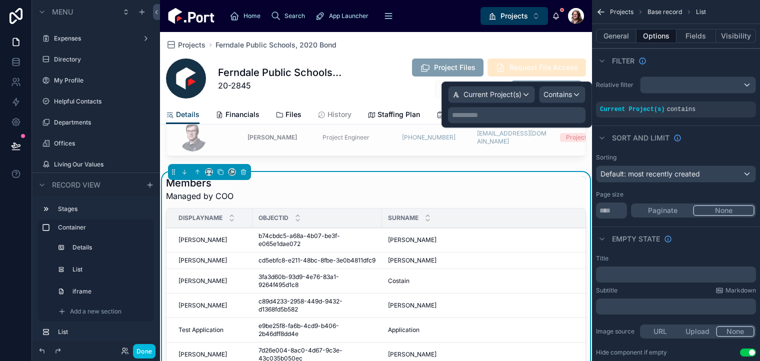
click at [515, 114] on p "**********" at bounding box center [518, 115] width 132 height 10
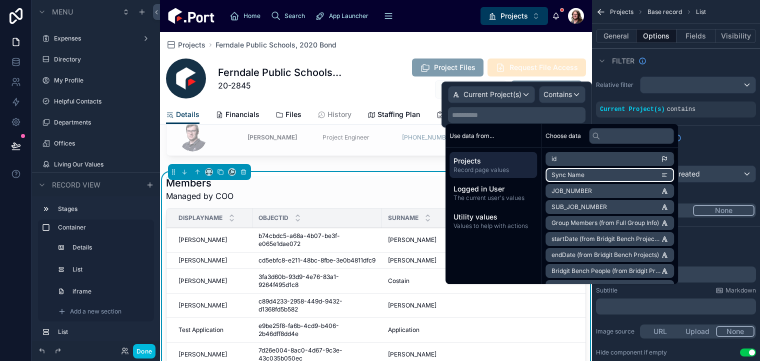
click at [598, 178] on li "Sync Name" at bounding box center [610, 175] width 129 height 14
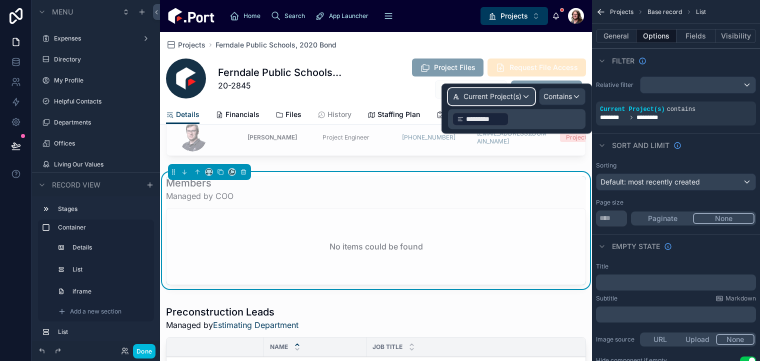
click at [513, 98] on span "Current Project(s)" at bounding box center [493, 97] width 58 height 10
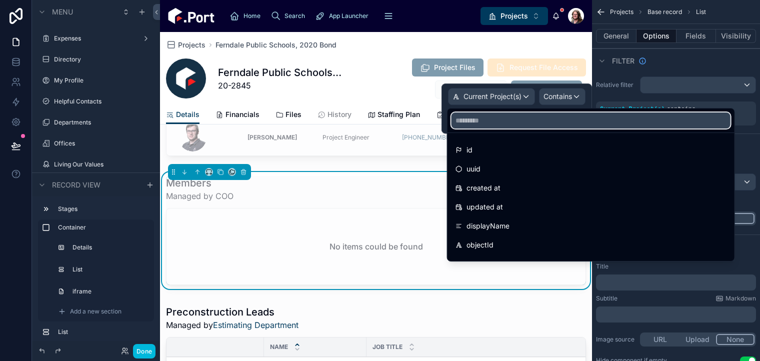
click at [513, 121] on input "text" at bounding box center [591, 121] width 279 height 16
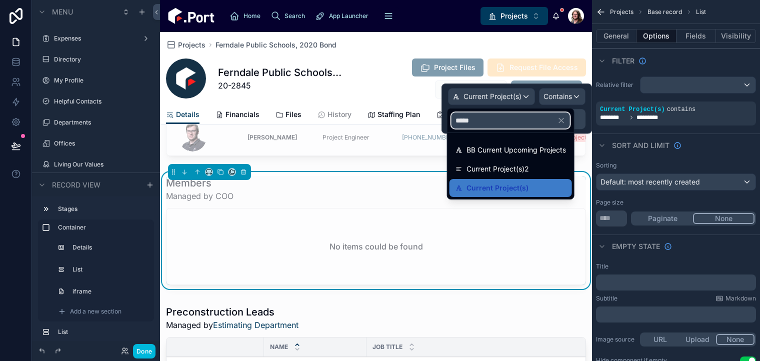
type input "*****"
click at [516, 187] on span "Current Project(s)" at bounding box center [498, 188] width 62 height 12
click at [586, 113] on div "Current Project(s) Contains ﻿ ********* ﻿ ﻿" at bounding box center [517, 109] width 151 height 50
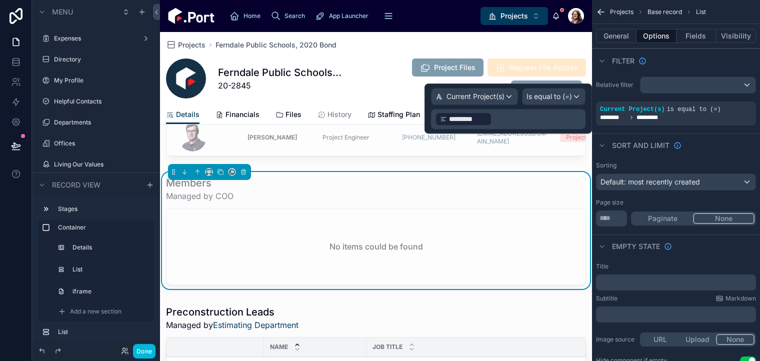
click at [516, 120] on p "﻿ ********* ﻿ ﻿" at bounding box center [509, 119] width 149 height 16
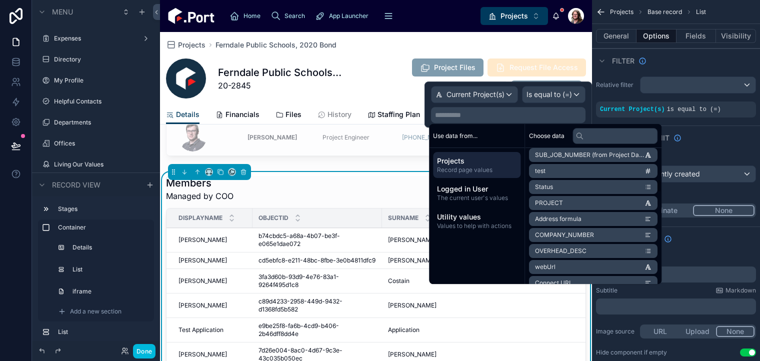
scroll to position [306, 0]
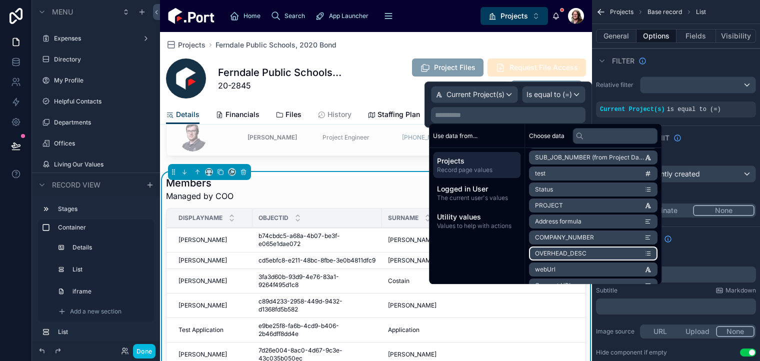
click at [589, 259] on li "OVERHEAD_DESC" at bounding box center [593, 254] width 129 height 14
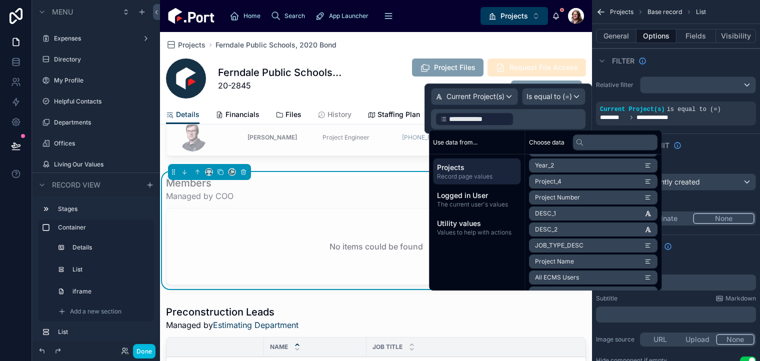
scroll to position [114, 0]
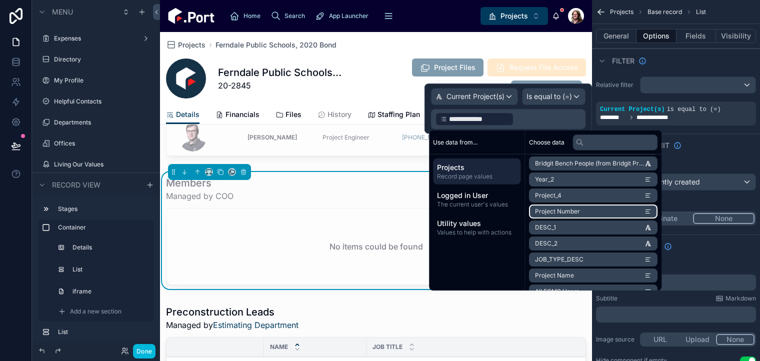
click at [580, 212] on li "Project Number" at bounding box center [593, 212] width 129 height 14
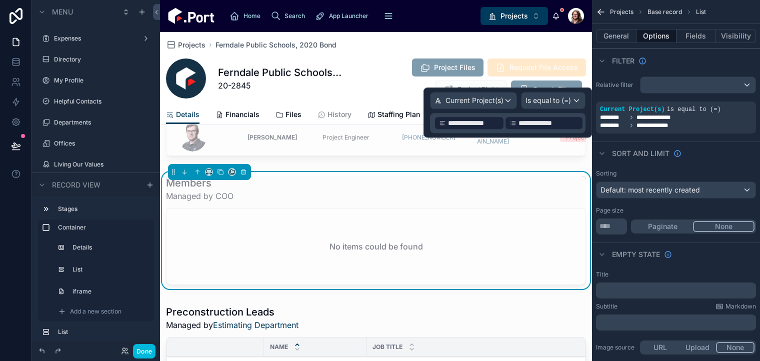
click at [559, 119] on span "**********" at bounding box center [549, 123] width 60 height 10
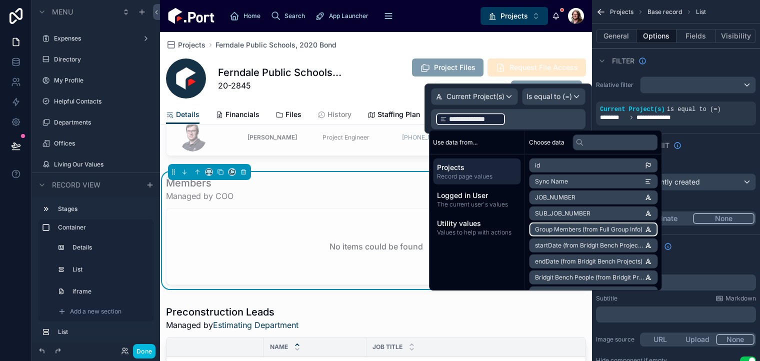
scroll to position [70, 0]
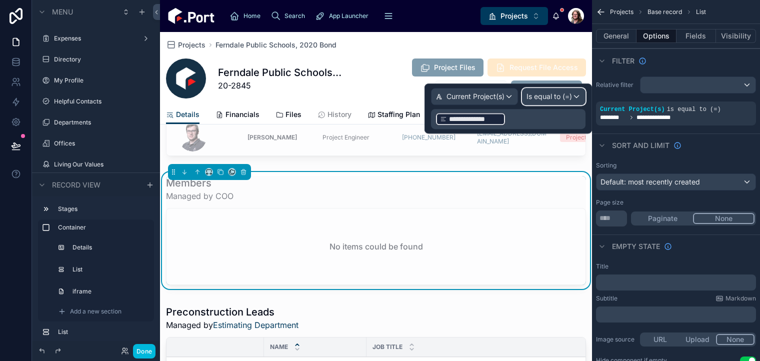
click at [565, 100] on span "Is equal to (=)" at bounding box center [550, 97] width 46 height 10
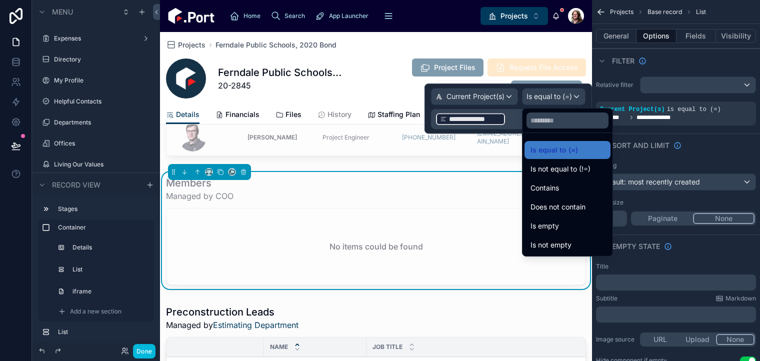
click at [556, 194] on div "Contains" at bounding box center [568, 188] width 86 height 18
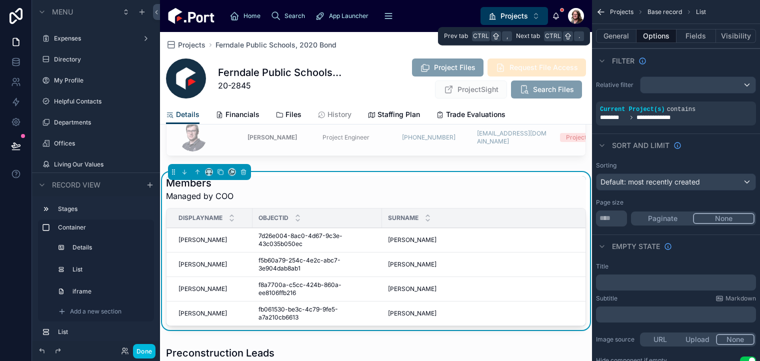
click at [700, 35] on button "Fields" at bounding box center [697, 36] width 40 height 14
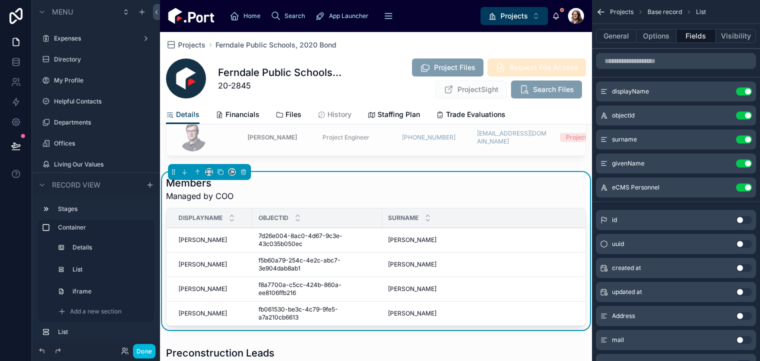
click at [462, 150] on div at bounding box center [376, 50] width 432 height 227
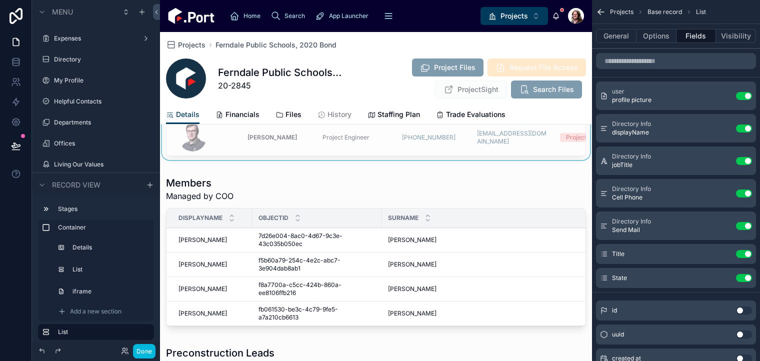
click at [416, 203] on div at bounding box center [376, 253] width 432 height 162
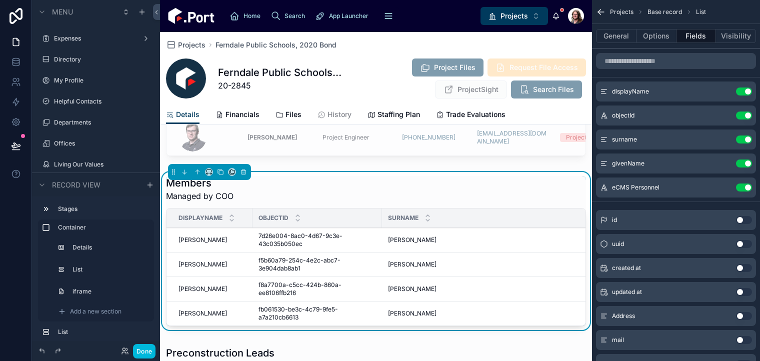
click at [0, 0] on icon "scrollable content" at bounding box center [0, 0] width 0 height 0
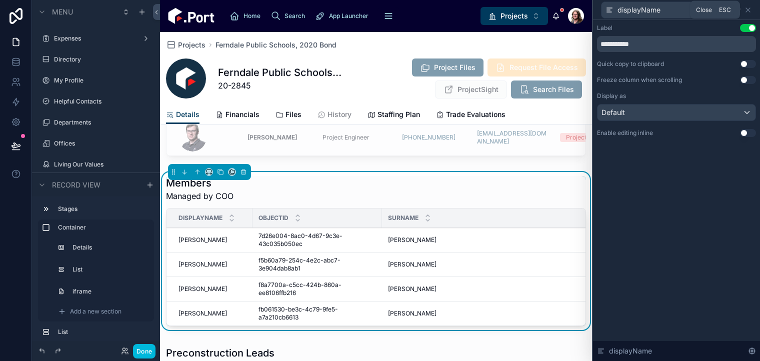
click at [750, 8] on icon at bounding box center [748, 10] width 4 height 4
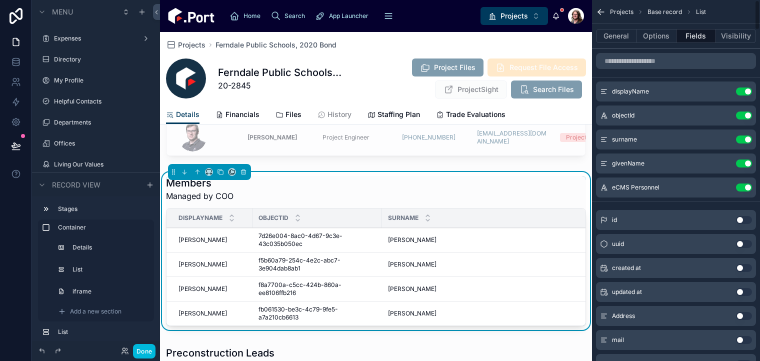
click at [750, 186] on button "Use setting" at bounding box center [744, 188] width 16 height 8
click at [748, 165] on button "Use setting" at bounding box center [744, 164] width 16 height 8
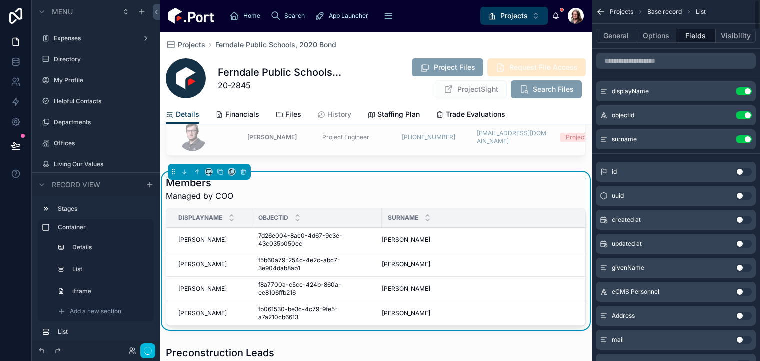
click at [748, 140] on button "Use setting" at bounding box center [744, 140] width 16 height 8
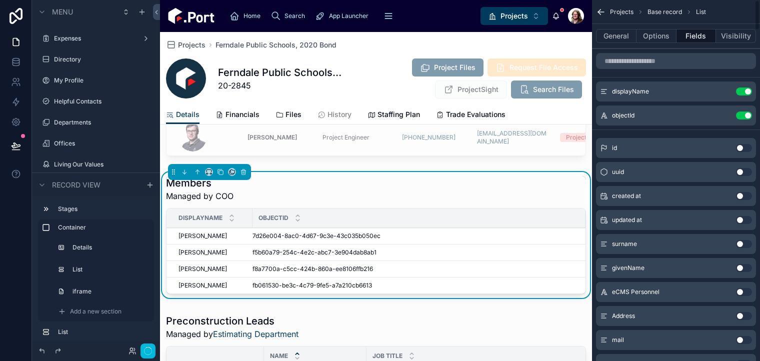
click at [748, 116] on button "Use setting" at bounding box center [744, 116] width 16 height 8
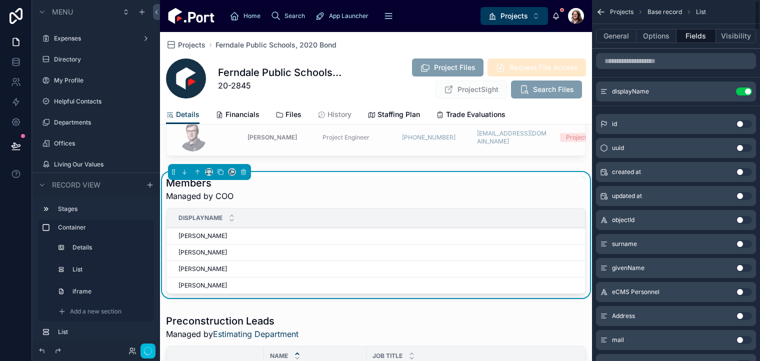
click at [748, 88] on button "Use setting" at bounding box center [744, 92] width 16 height 8
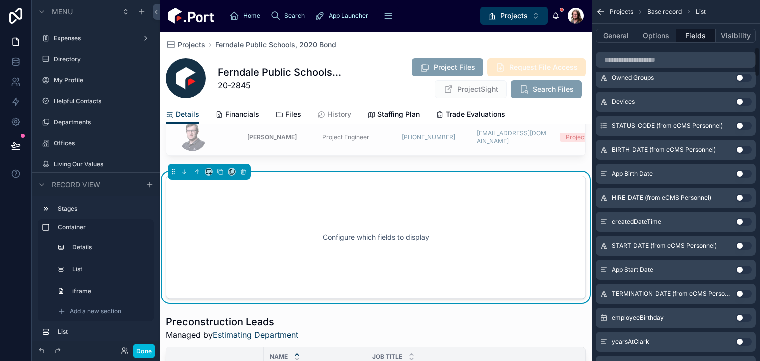
scroll to position [573, 0]
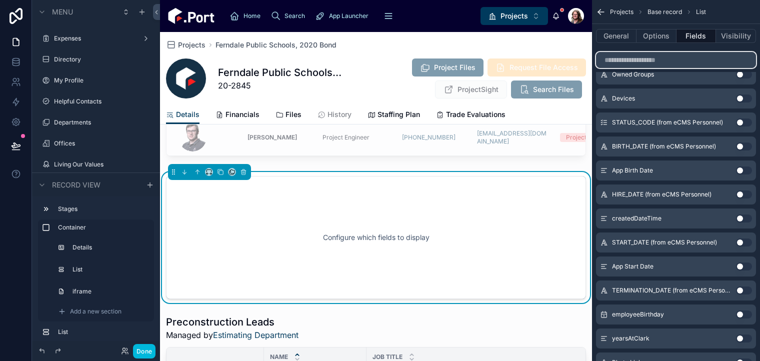
click at [654, 65] on input "scrollable content" at bounding box center [676, 60] width 160 height 16
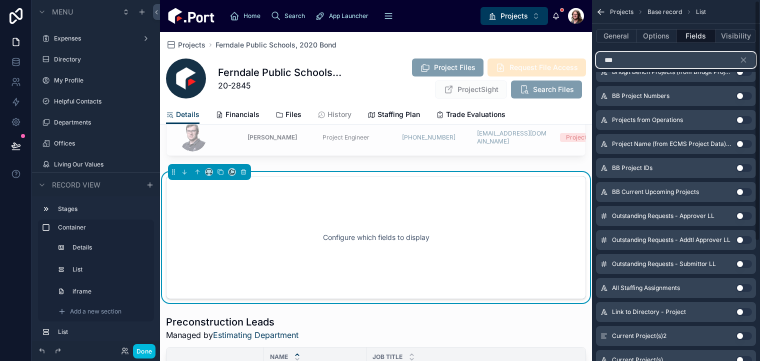
scroll to position [0, 0]
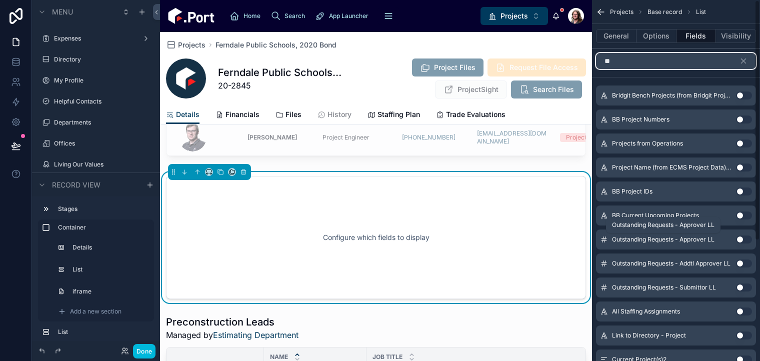
type input "*"
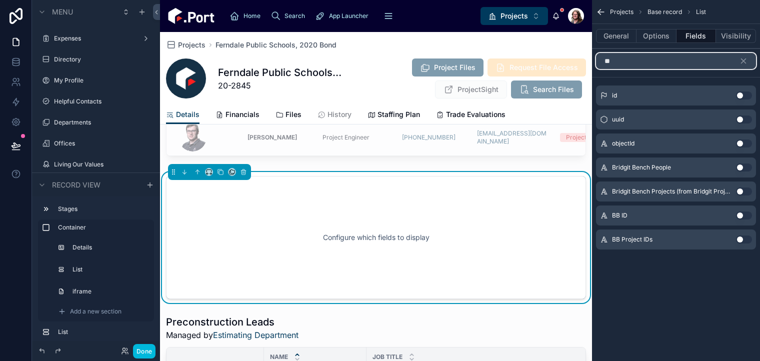
type input "*"
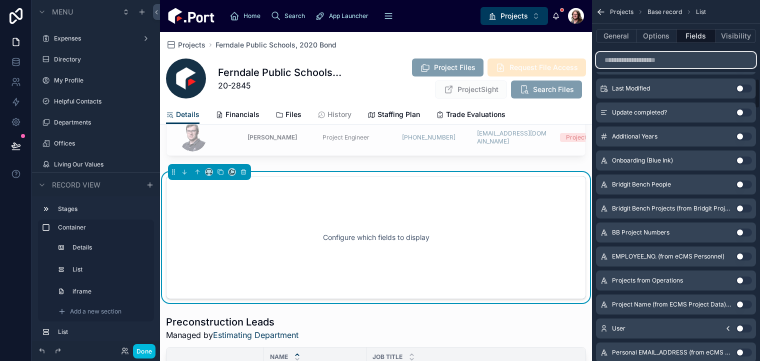
scroll to position [945, 0]
click at [727, 324] on icon "scrollable content" at bounding box center [728, 328] width 8 height 8
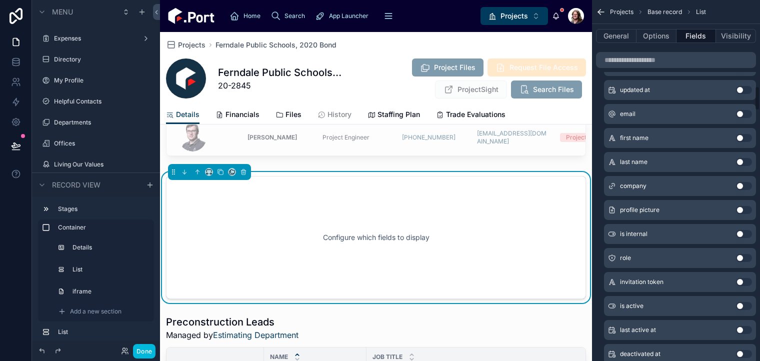
scroll to position [1279, 0]
click at [741, 207] on button "Use setting" at bounding box center [744, 210] width 16 height 8
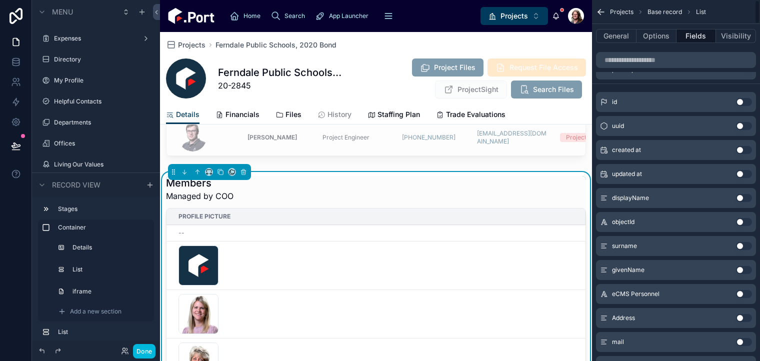
scroll to position [0, 0]
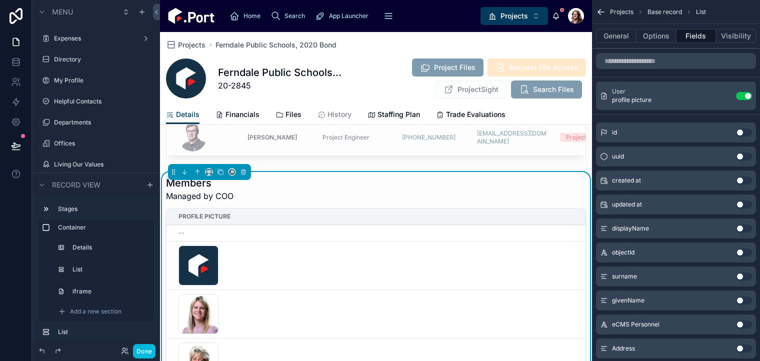
click at [0, 0] on icon "scrollable content" at bounding box center [0, 0] width 0 height 0
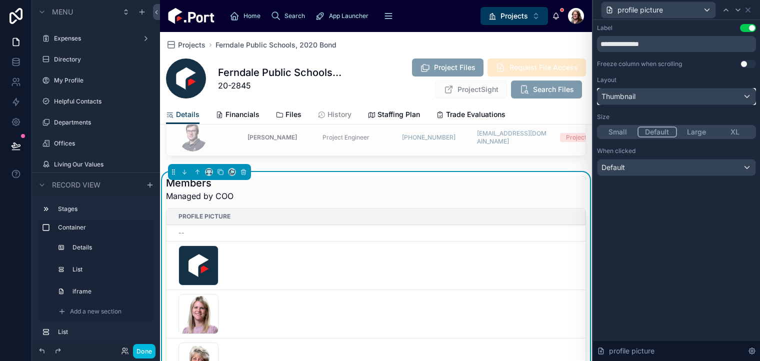
click at [658, 95] on div "Thumbnail" at bounding box center [677, 97] width 158 height 16
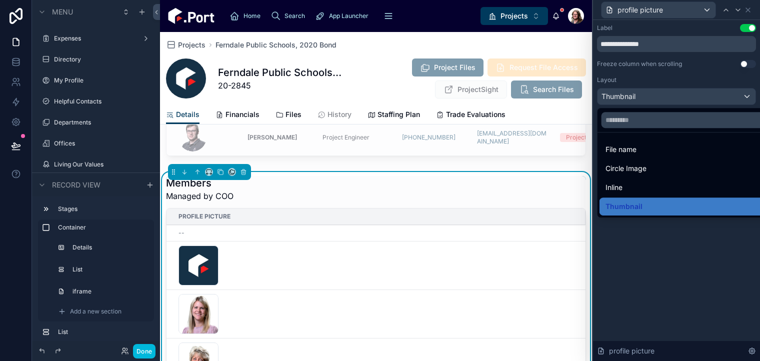
click at [644, 172] on span "Circle Image" at bounding box center [626, 169] width 41 height 12
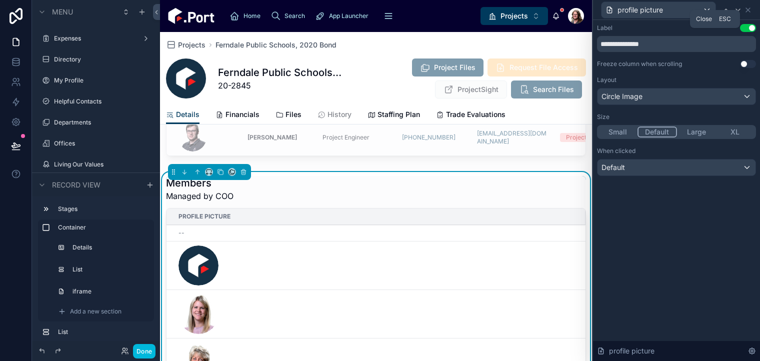
click at [750, 9] on icon at bounding box center [748, 10] width 8 height 8
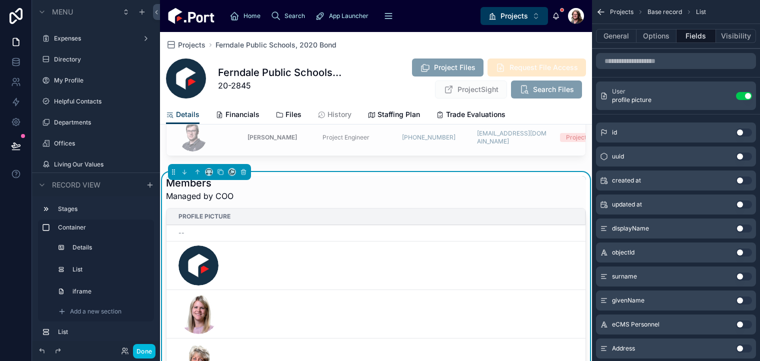
click at [740, 228] on button "Use setting" at bounding box center [744, 229] width 16 height 8
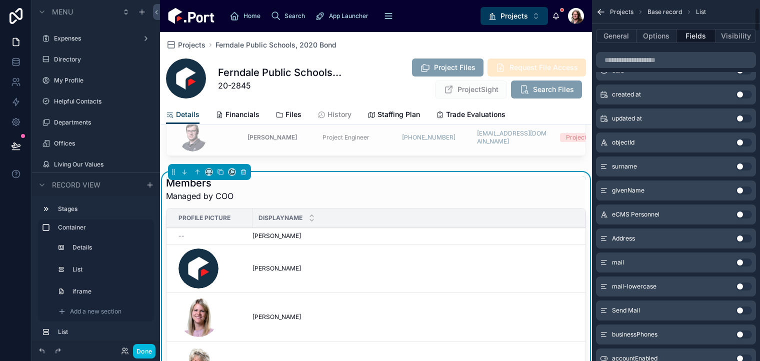
scroll to position [172, 0]
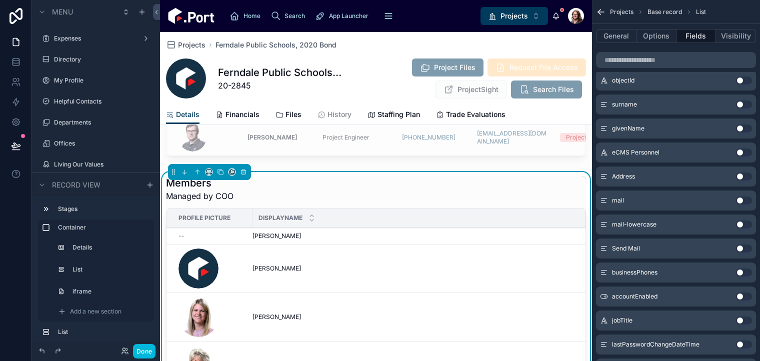
click at [741, 323] on button "Use setting" at bounding box center [744, 321] width 16 height 8
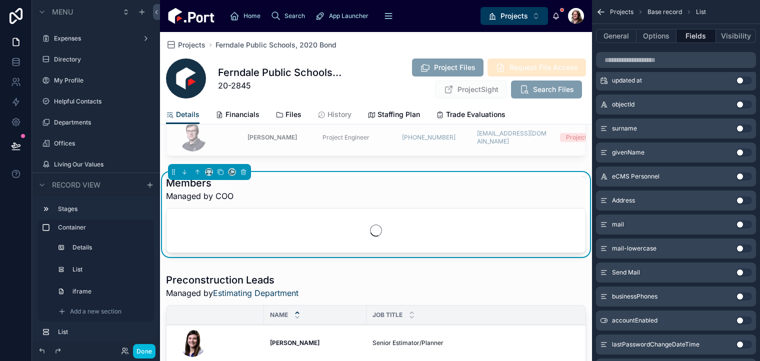
scroll to position [196, 0]
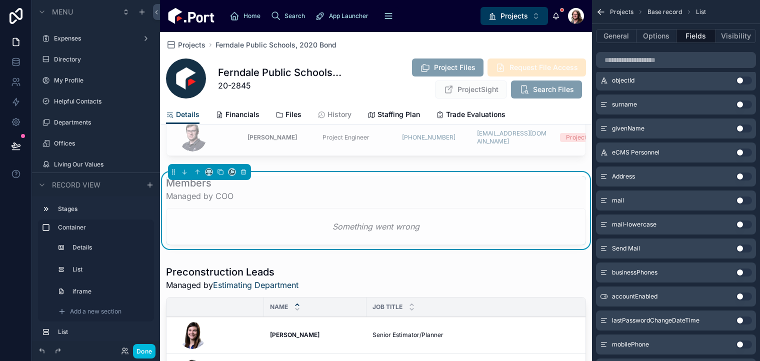
click at [462, 145] on div at bounding box center [376, 50] width 432 height 227
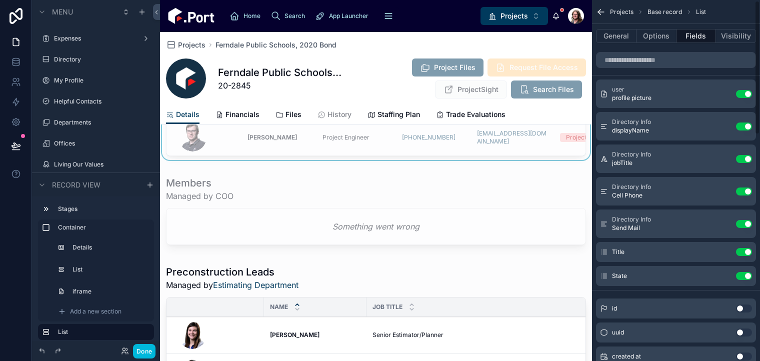
scroll to position [2, 0]
click at [496, 199] on div at bounding box center [376, 212] width 432 height 81
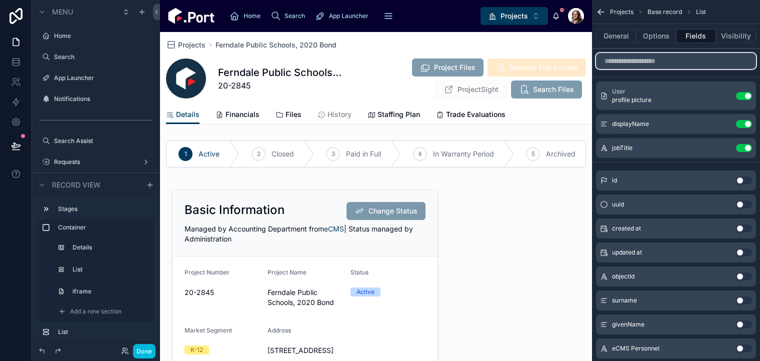
scroll to position [2, 0]
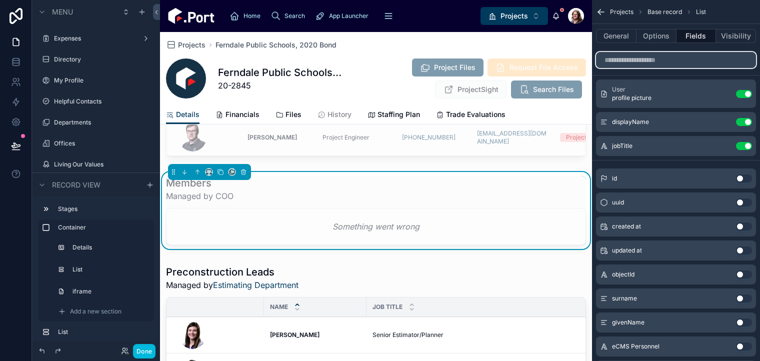
click at [669, 60] on input "scrollable content" at bounding box center [676, 60] width 160 height 16
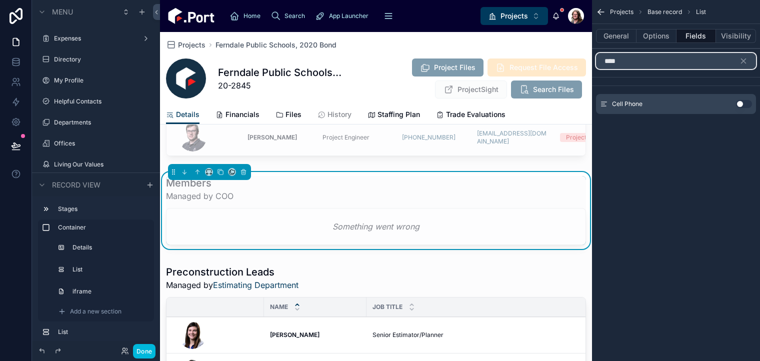
scroll to position [0, 0]
type input "****"
click at [740, 105] on button "Use setting" at bounding box center [744, 104] width 16 height 8
click at [743, 58] on icon "scrollable content" at bounding box center [743, 61] width 9 height 9
click at [744, 60] on input "****" at bounding box center [676, 61] width 160 height 16
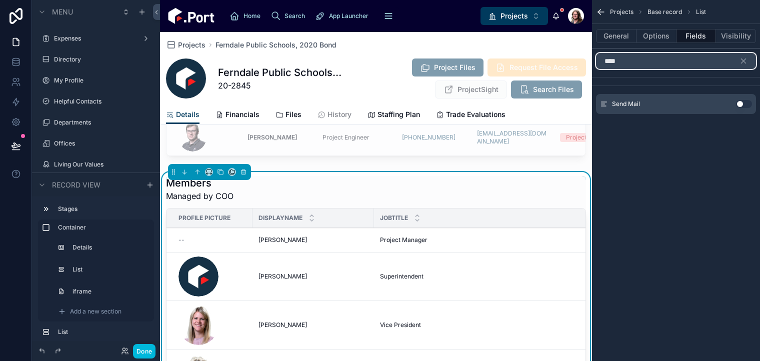
type input "****"
click at [741, 105] on button "Use setting" at bounding box center [744, 104] width 16 height 8
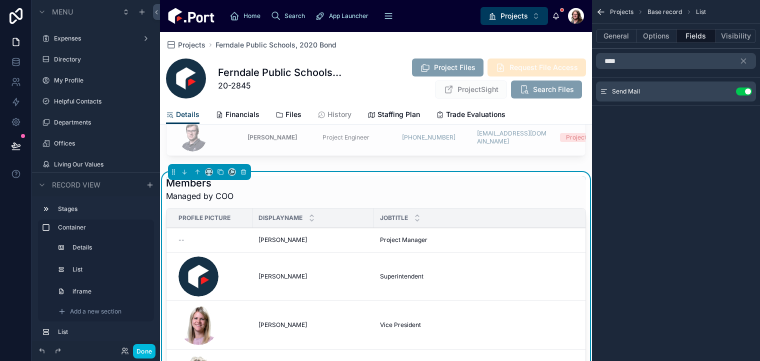
drag, startPoint x: 462, startPoint y: 164, endPoint x: 516, endPoint y: 167, distance: 53.6
click at [516, 164] on div at bounding box center [376, 50] width 432 height 227
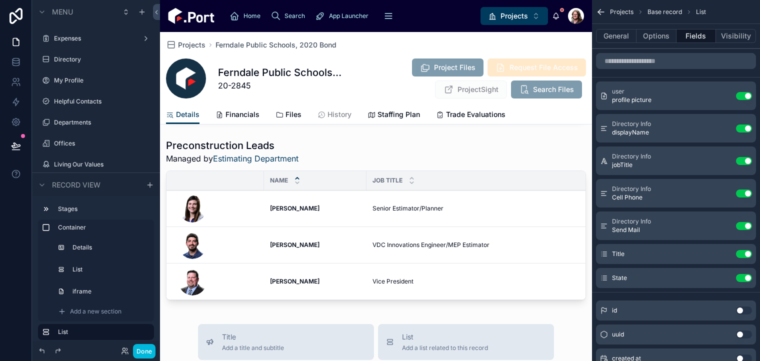
scroll to position [849, 0]
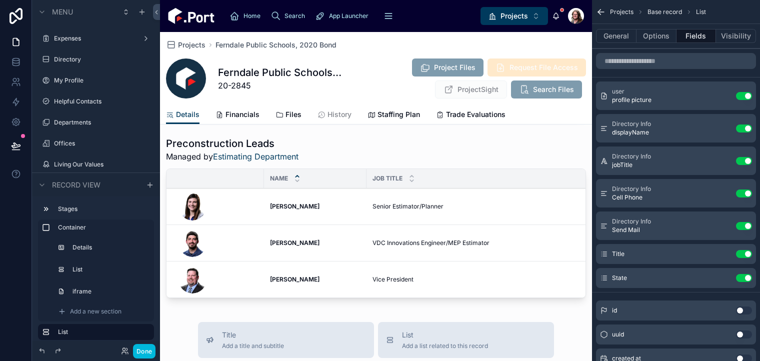
click at [481, 156] on div at bounding box center [376, 220] width 432 height 174
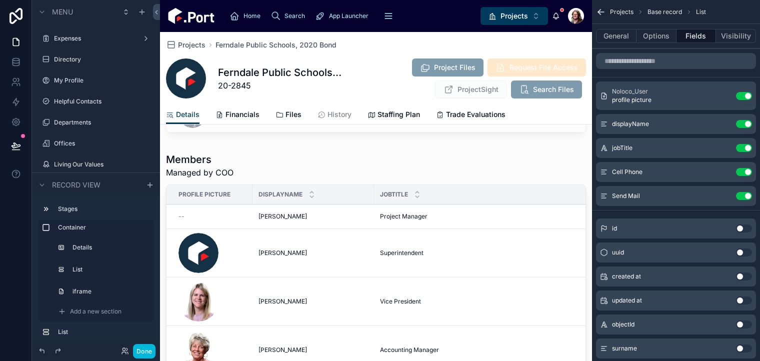
scroll to position [582, 0]
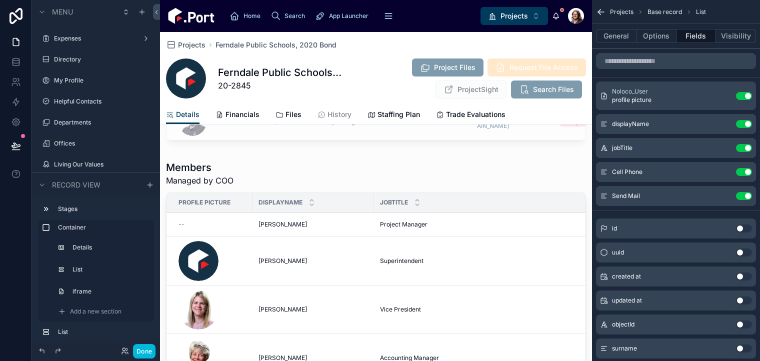
click at [465, 200] on div at bounding box center [376, 274] width 432 height 234
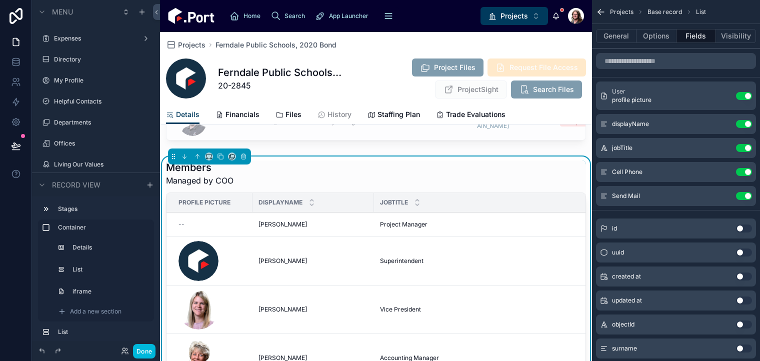
click at [0, 0] on icon "scrollable content" at bounding box center [0, 0] width 0 height 0
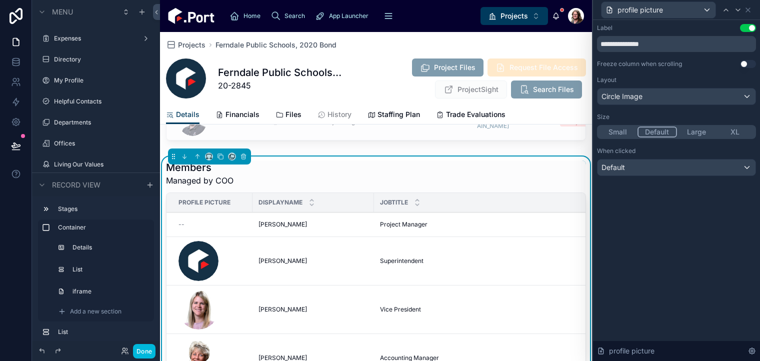
click at [752, 26] on button "Use setting" at bounding box center [748, 28] width 16 height 8
click at [738, 11] on icon at bounding box center [738, 10] width 8 height 8
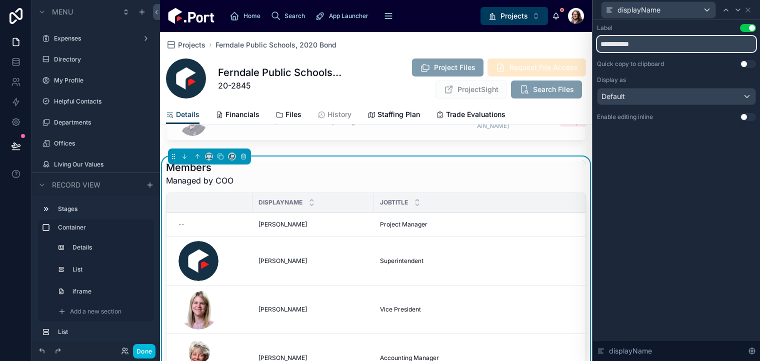
drag, startPoint x: 655, startPoint y: 43, endPoint x: 538, endPoint y: 44, distance: 117.1
click at [538, 44] on div "**********" at bounding box center [380, 180] width 760 height 361
type input "*"
click at [735, 14] on icon at bounding box center [738, 10] width 8 height 8
click at [616, 47] on input "********" at bounding box center [676, 44] width 159 height 16
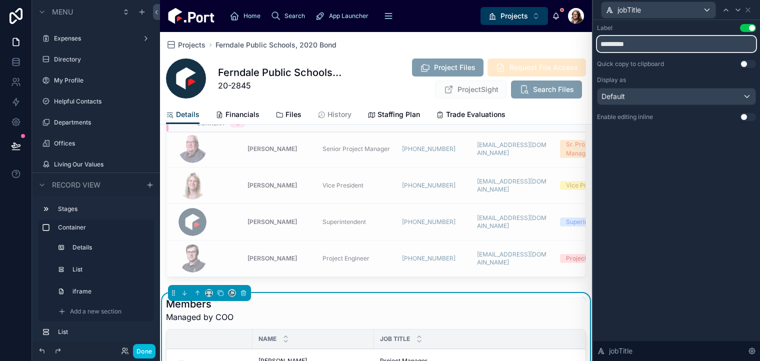
scroll to position [446, 0]
type input "*********"
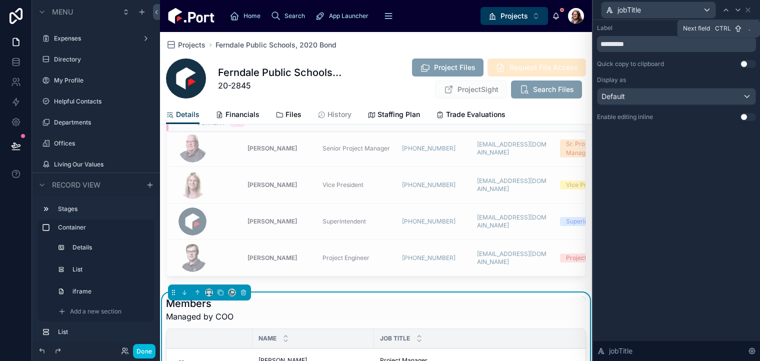
click at [738, 9] on icon at bounding box center [738, 10] width 8 height 8
click at [735, 8] on icon at bounding box center [738, 10] width 8 height 8
drag, startPoint x: 625, startPoint y: 45, endPoint x: 580, endPoint y: 48, distance: 45.2
click at [580, 48] on div "Send Mail Label Use setting ********* Quick copy to clipboard Use setting Displ…" at bounding box center [380, 180] width 760 height 361
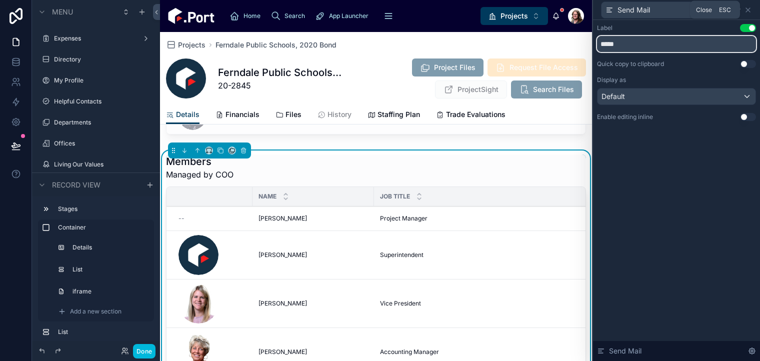
type input "*****"
click at [748, 11] on icon at bounding box center [748, 10] width 8 height 8
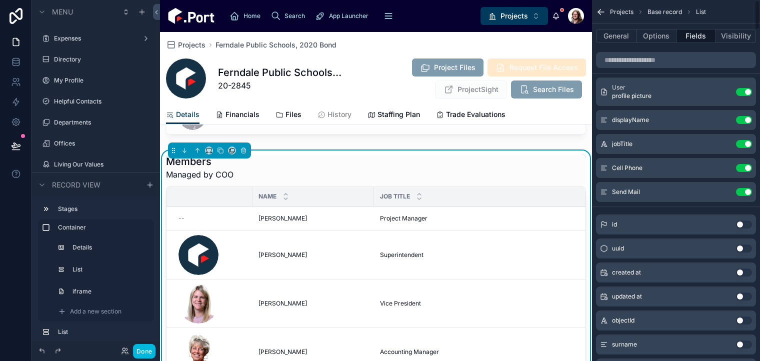
scroll to position [2, 0]
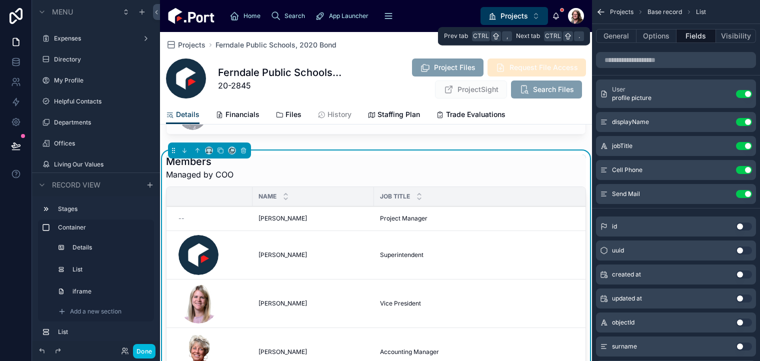
click at [658, 35] on button "Options" at bounding box center [657, 36] width 40 height 14
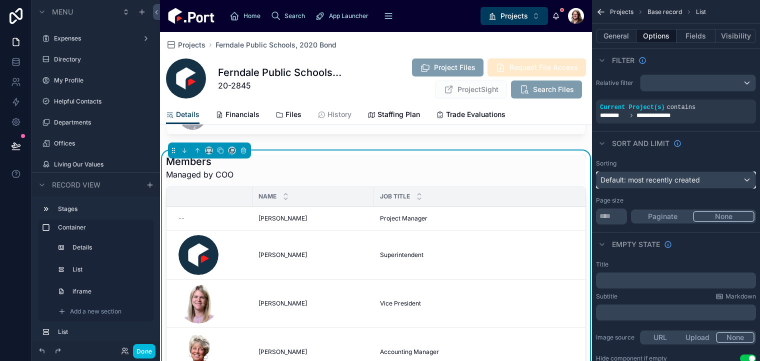
click at [687, 181] on span "Default: most recently created" at bounding box center [651, 180] width 100 height 9
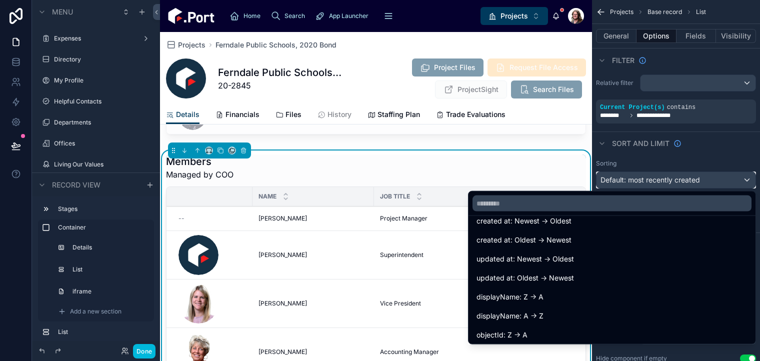
scroll to position [32, 0]
click at [552, 320] on div "displayName: A -> Z" at bounding box center [612, 316] width 271 height 12
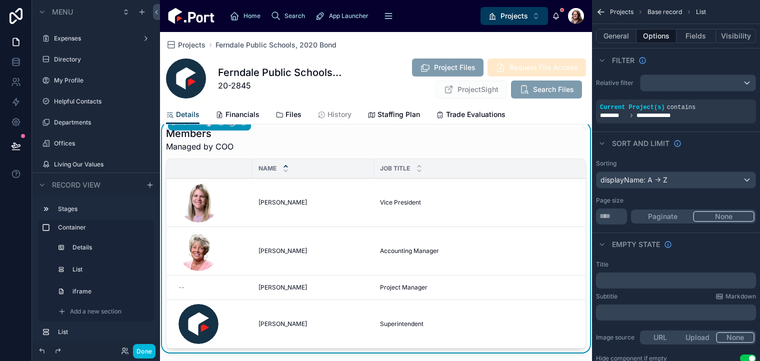
scroll to position [616, 0]
click at [396, 115] on span "Staffing Plan" at bounding box center [399, 115] width 43 height 10
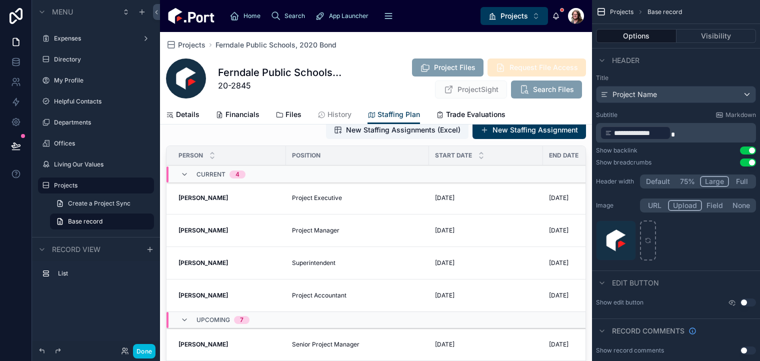
scroll to position [8, 0]
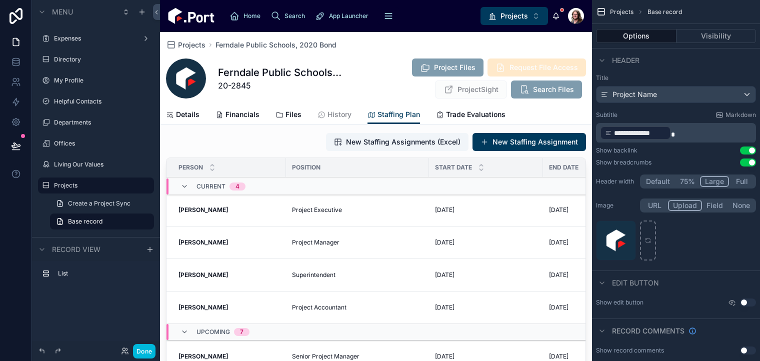
click at [190, 115] on span "Details" at bounding box center [188, 115] width 24 height 10
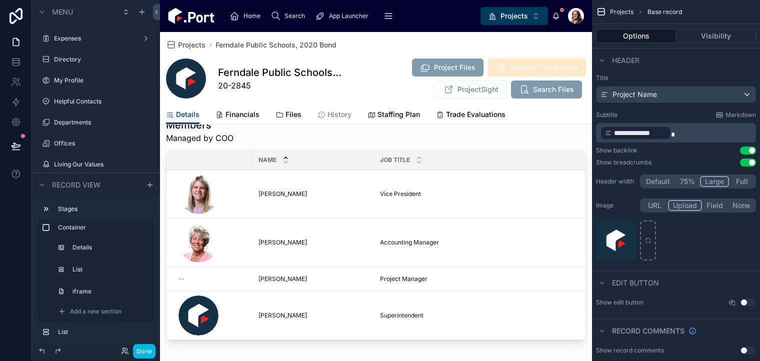
scroll to position [625, 0]
click at [137, 352] on button "Done" at bounding box center [144, 351] width 23 height 15
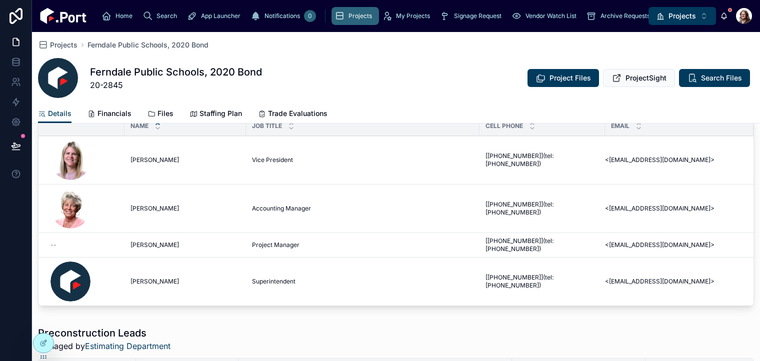
scroll to position [274, 0]
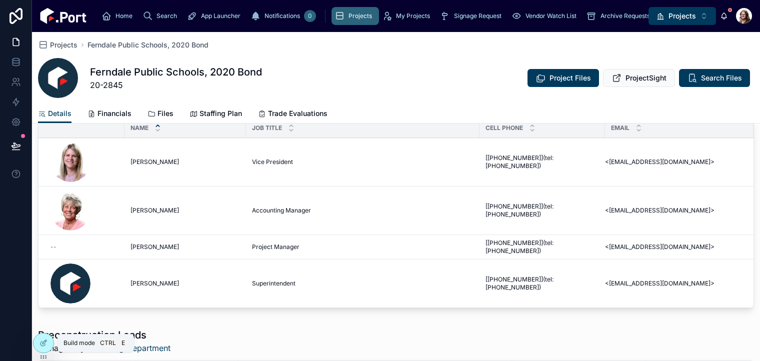
click at [46, 343] on icon at bounding box center [44, 343] width 8 height 8
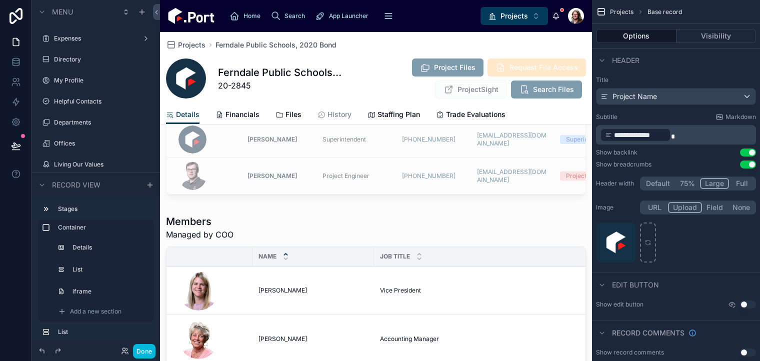
scroll to position [528, 0]
click at [441, 246] on div at bounding box center [376, 328] width 432 height 234
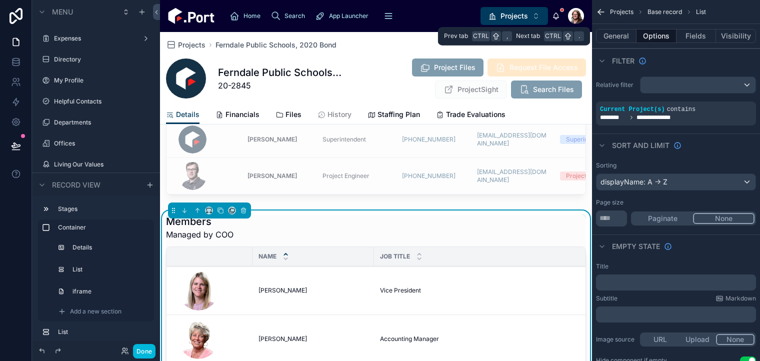
click at [699, 37] on button "Fields" at bounding box center [697, 36] width 40 height 14
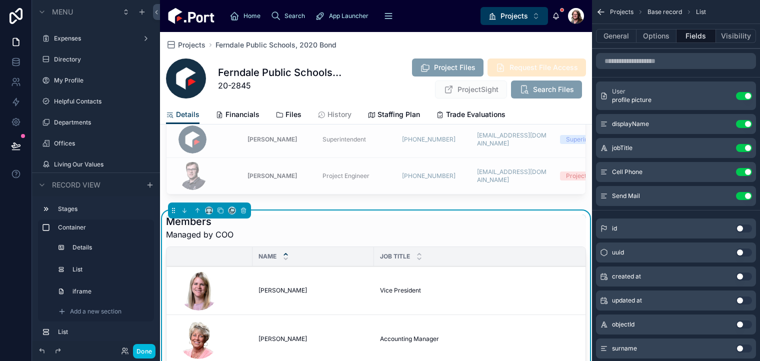
click at [0, 0] on icon "scrollable content" at bounding box center [0, 0] width 0 height 0
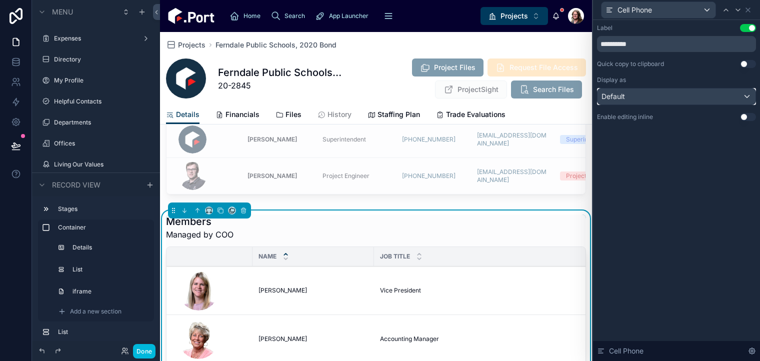
click at [693, 97] on div "Default" at bounding box center [677, 97] width 158 height 16
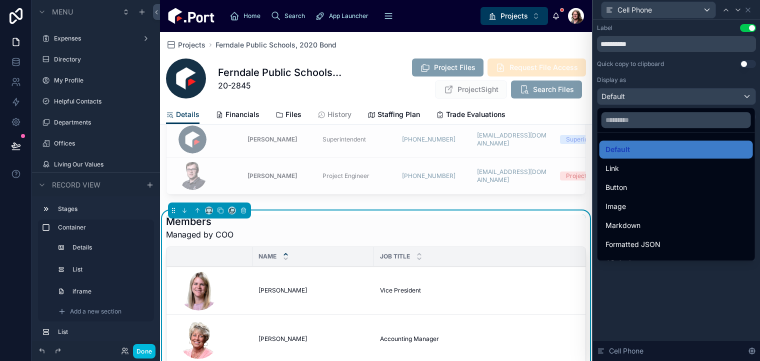
click at [658, 220] on div "Markdown" at bounding box center [677, 226] width 142 height 12
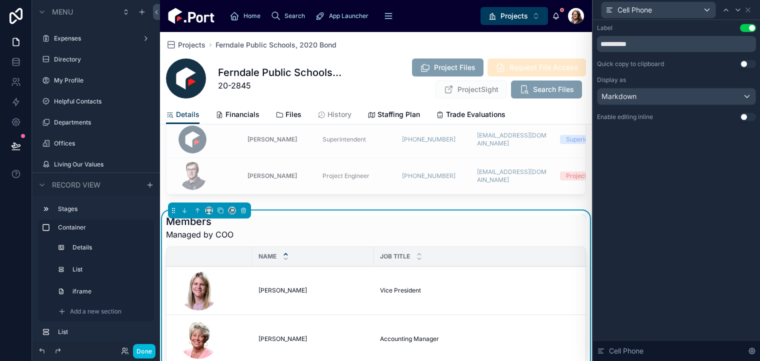
click at [738, 9] on icon at bounding box center [738, 10] width 8 height 8
click at [709, 95] on div "Default" at bounding box center [677, 97] width 158 height 16
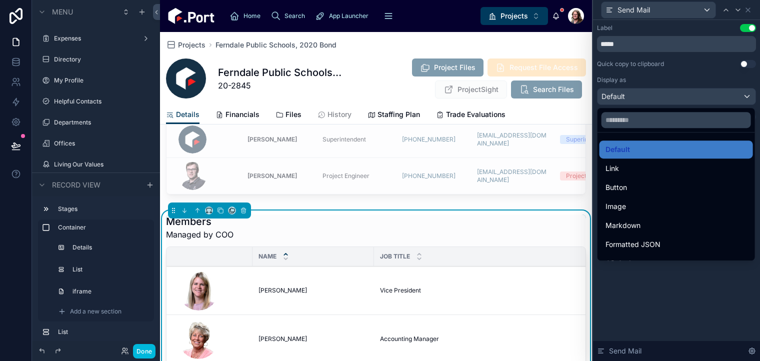
click at [642, 224] on div "Markdown" at bounding box center [677, 226] width 142 height 12
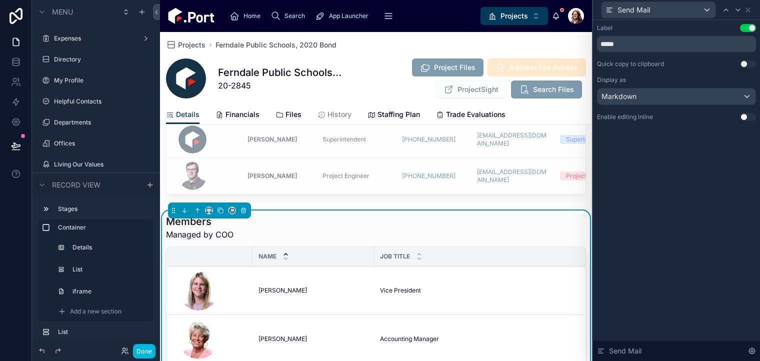
click at [144, 350] on button "Done" at bounding box center [144, 351] width 23 height 15
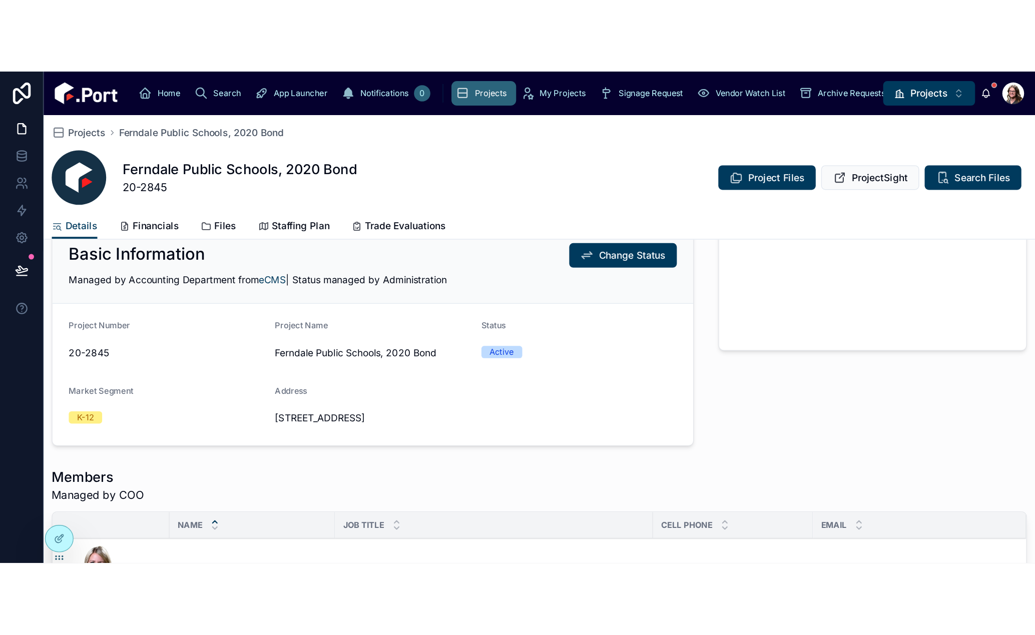
scroll to position [68, 0]
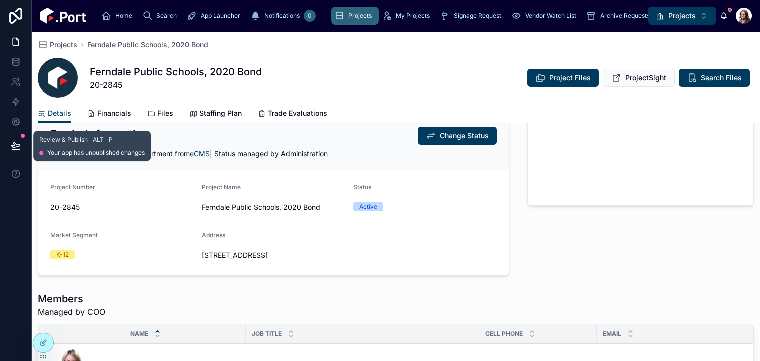
click at [15, 149] on icon at bounding box center [16, 146] width 10 height 10
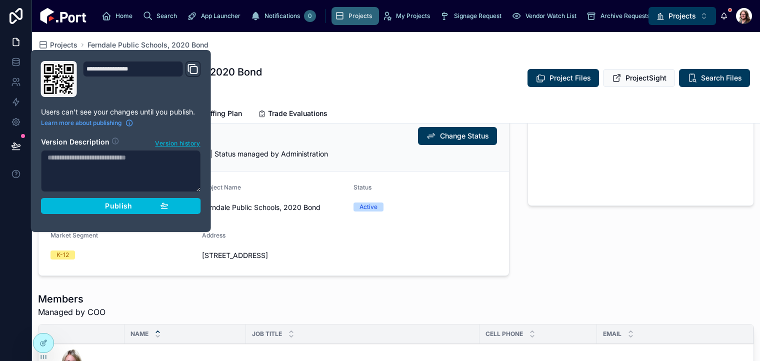
click at [138, 209] on div "Publish" at bounding box center [121, 206] width 95 height 9
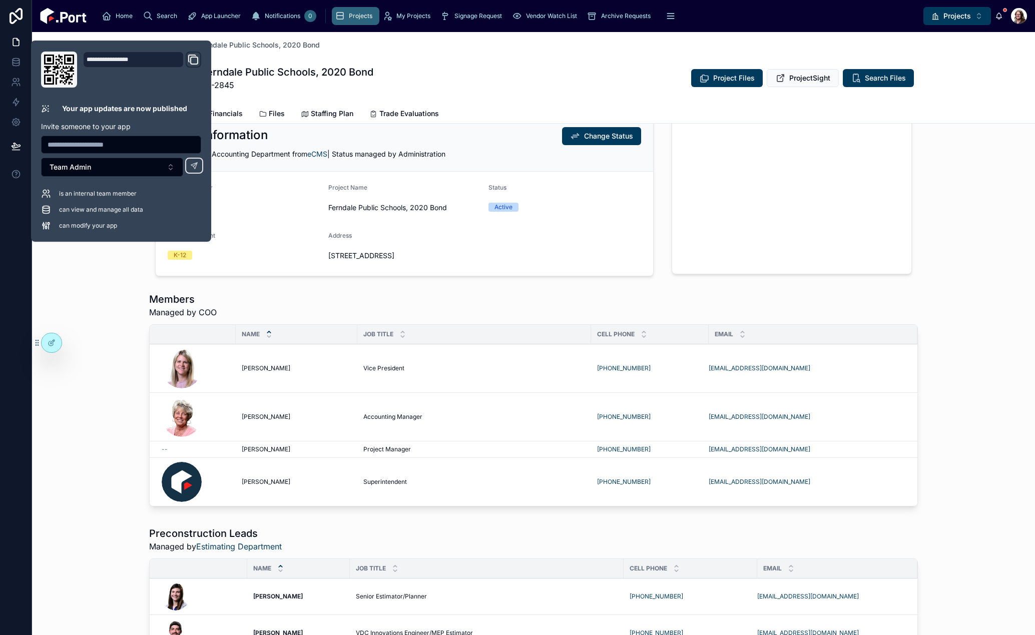
scroll to position [68, 0]
click at [329, 116] on span "Staffing Plan" at bounding box center [332, 114] width 43 height 10
